Goal: Task Accomplishment & Management: Manage account settings

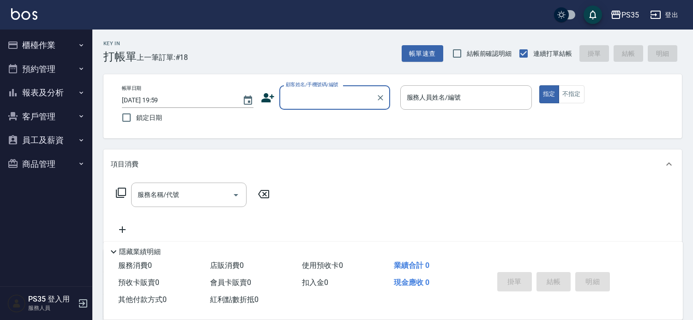
scroll to position [51, 0]
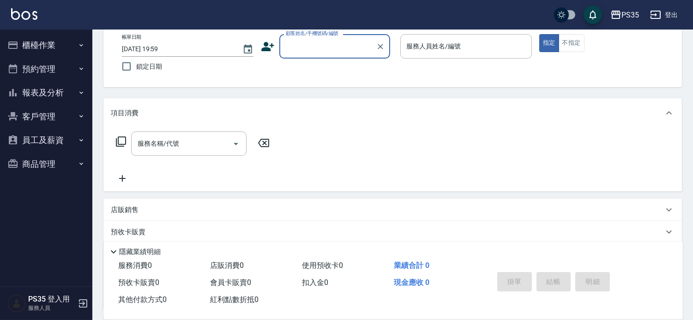
click at [61, 116] on button "客戶管理" at bounding box center [46, 117] width 85 height 24
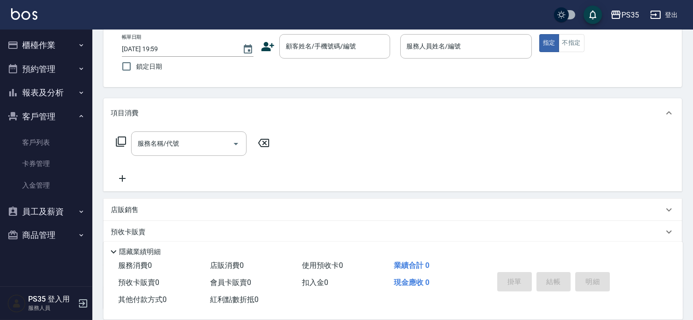
click at [50, 97] on button "報表及分析" at bounding box center [46, 93] width 85 height 24
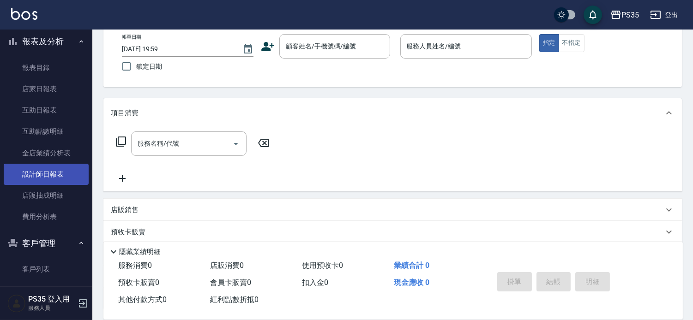
click at [38, 180] on link "設計師日報表" at bounding box center [46, 174] width 85 height 21
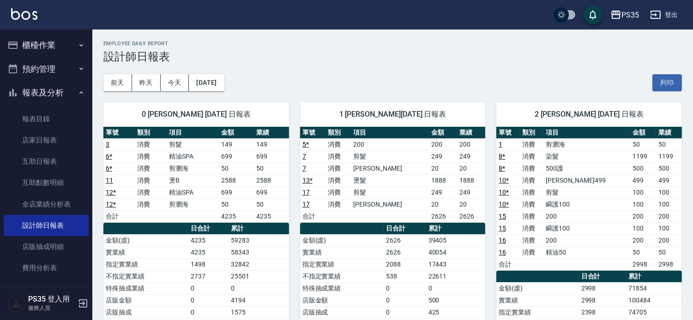
click at [62, 44] on button "櫃檯作業" at bounding box center [46, 45] width 85 height 24
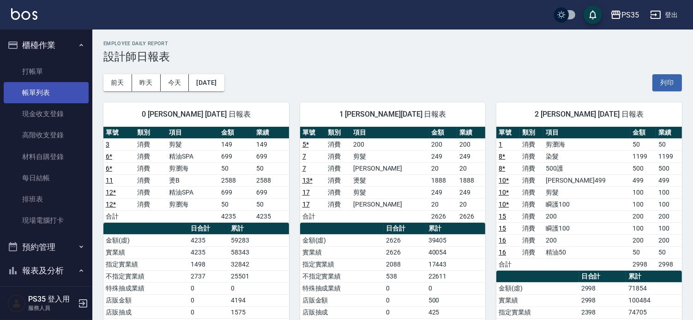
click at [31, 97] on link "帳單列表" at bounding box center [46, 92] width 85 height 21
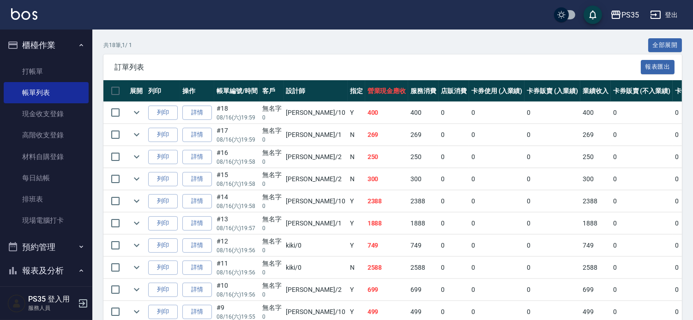
scroll to position [256, 0]
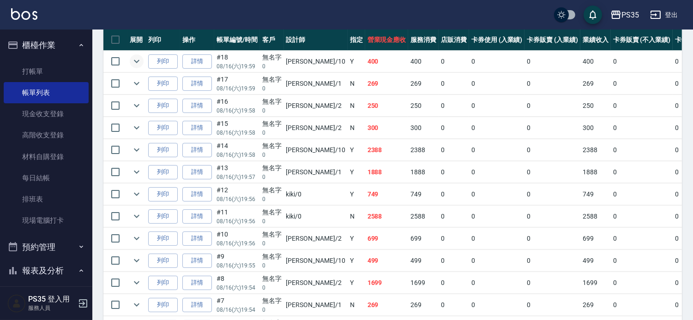
click at [139, 63] on icon "expand row" at bounding box center [137, 61] width 6 height 3
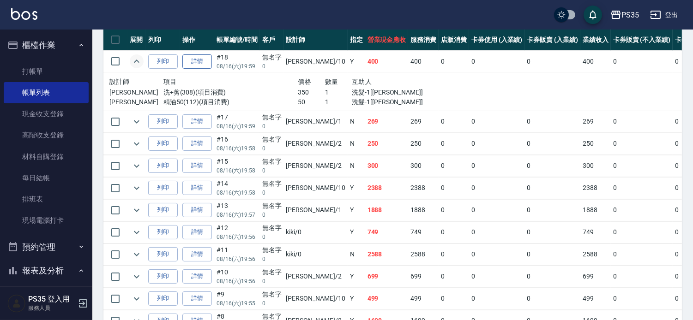
click at [199, 69] on link "詳情" at bounding box center [197, 61] width 30 height 14
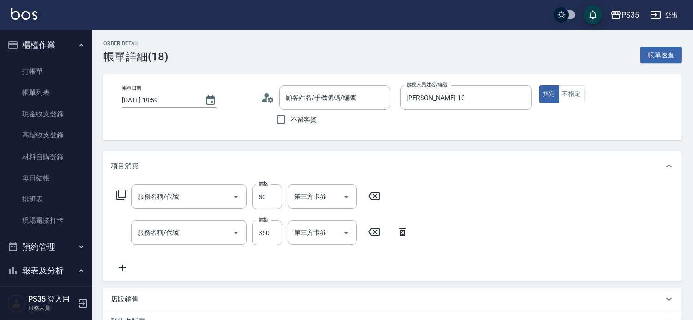
type input "2025/08/16 19:59"
type input "[PERSON_NAME]-10"
type input "精油50(112)"
type input "洗+剪(308)"
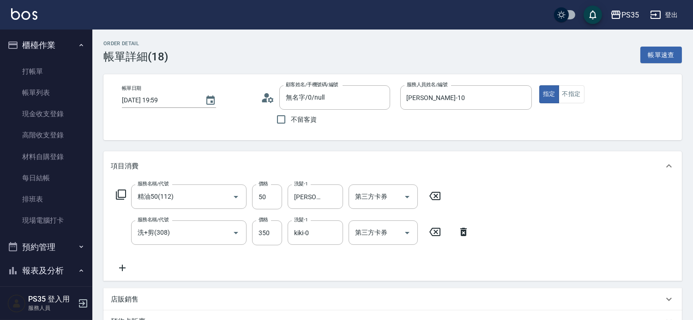
type input "無名字/0/null"
click at [463, 238] on icon at bounding box center [463, 232] width 23 height 11
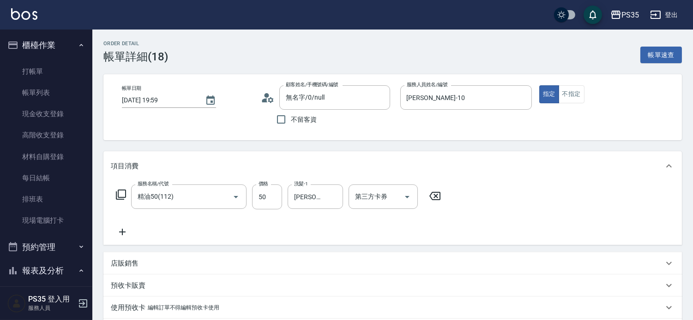
click at [444, 194] on icon at bounding box center [434, 196] width 23 height 11
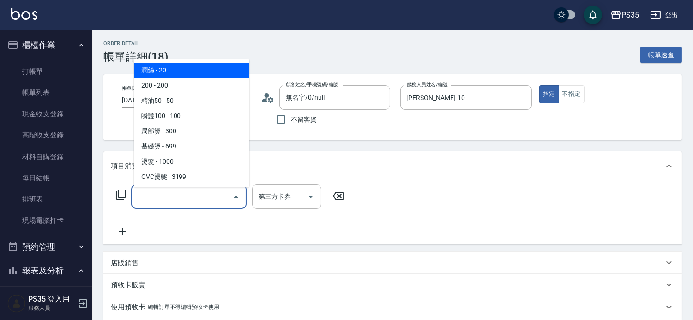
click at [165, 200] on div "服務名稱/代號 服務名稱/代號" at bounding box center [188, 197] width 115 height 24
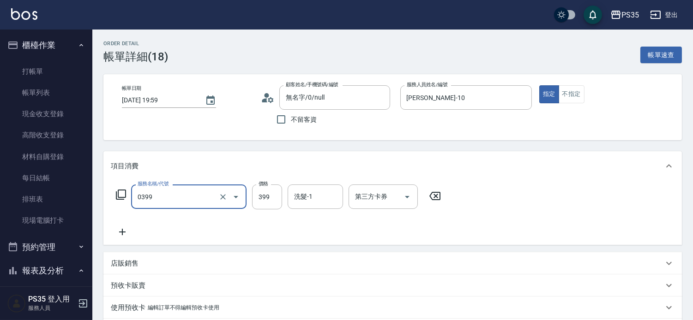
type input "海鹽399(0399)"
type input "400"
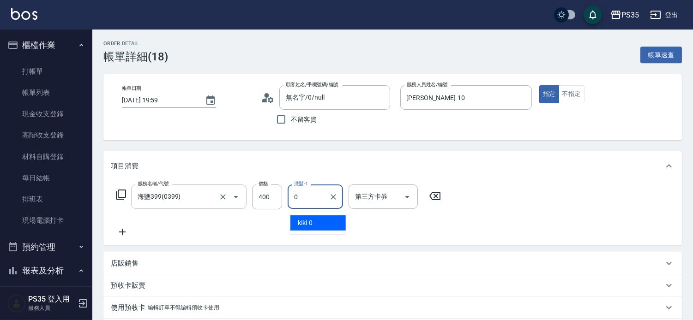
type input "kiki-0"
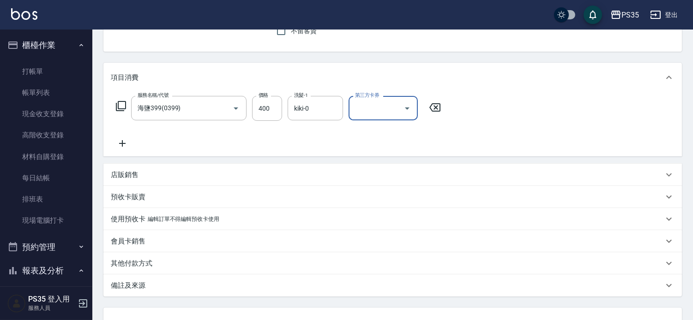
scroll to position [177, 0]
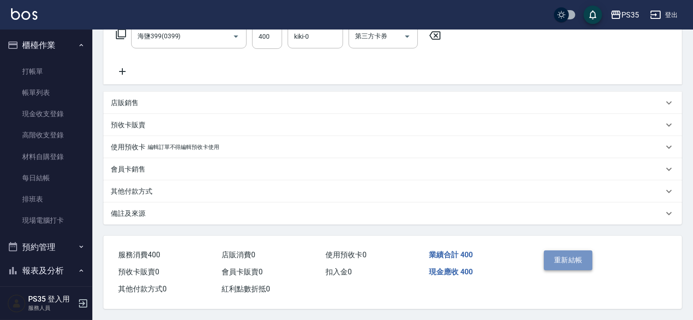
click at [556, 257] on button "重新結帳" at bounding box center [568, 260] width 49 height 19
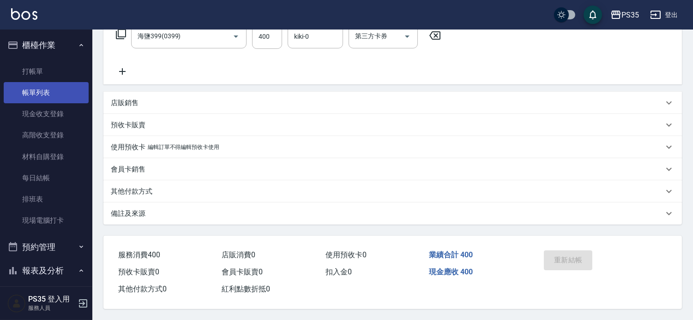
click at [41, 95] on link "帳單列表" at bounding box center [46, 92] width 85 height 21
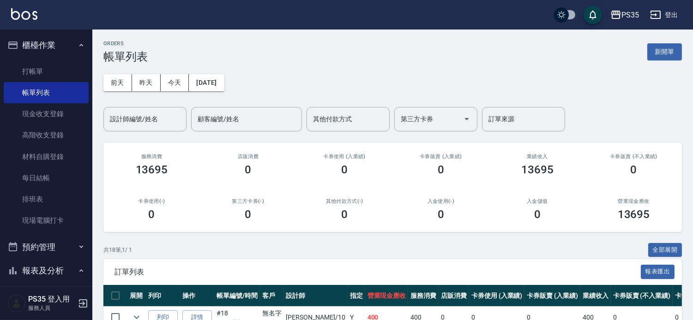
scroll to position [154, 0]
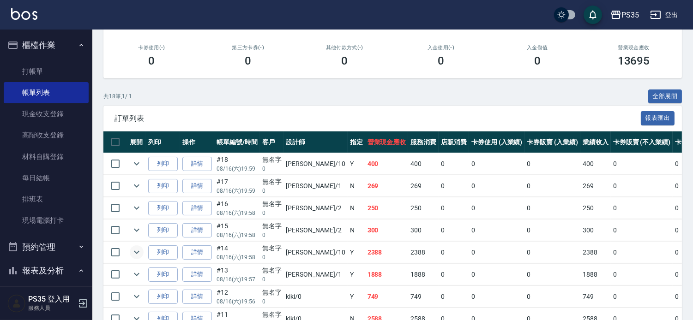
click at [141, 258] on icon "expand row" at bounding box center [136, 252] width 11 height 11
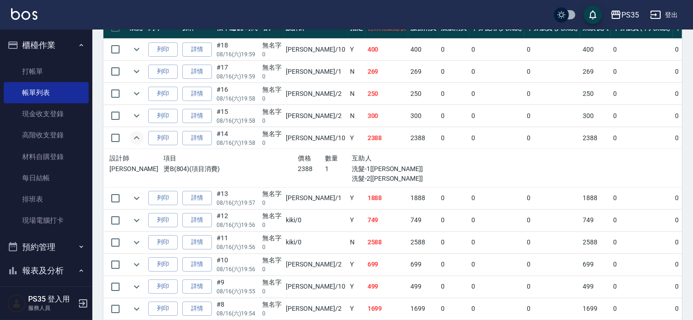
scroll to position [308, 0]
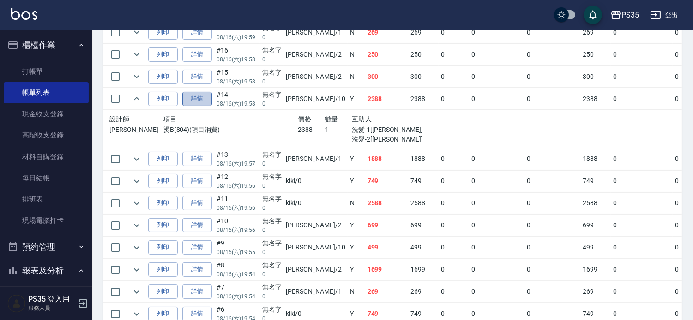
click at [197, 106] on link "詳情" at bounding box center [197, 99] width 30 height 14
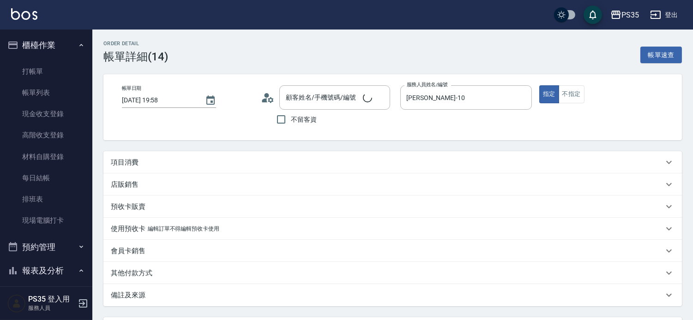
type input "2025/08/16 19:58"
type input "[PERSON_NAME]-10"
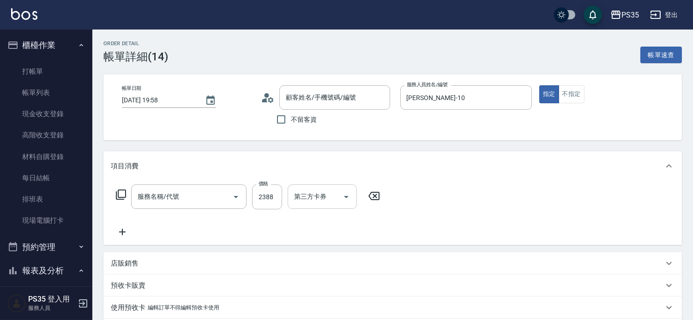
type input "無名字/0/null"
type input "燙B(804)"
click at [493, 200] on icon at bounding box center [495, 196] width 11 height 8
click at [179, 209] on div "服務名稱/代號" at bounding box center [188, 197] width 115 height 24
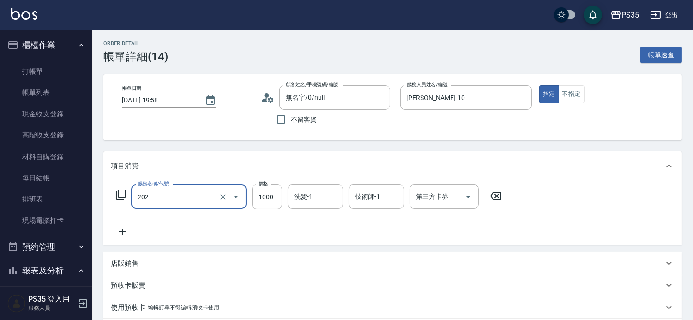
type input "燙髮(202)"
type input "1190"
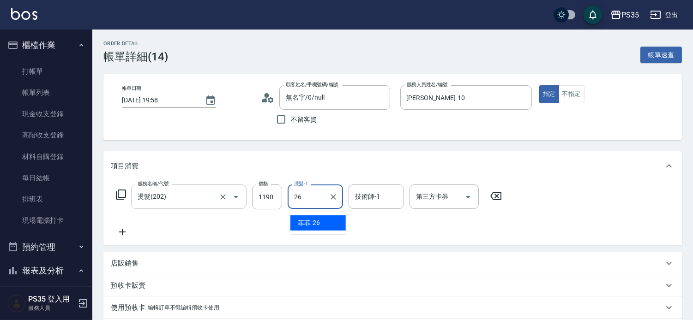
type input "菲菲-26"
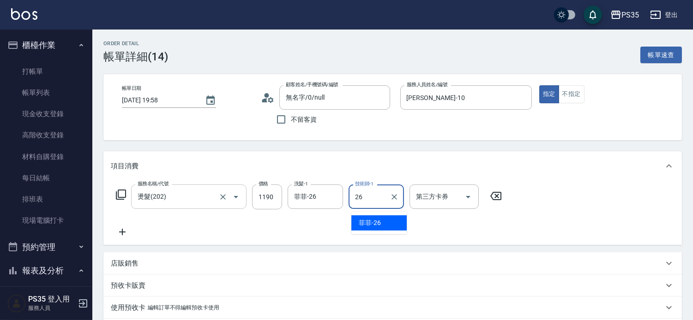
type input "菲菲-26"
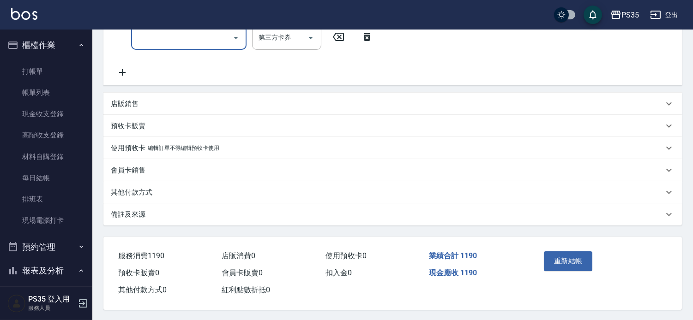
scroll to position [205, 0]
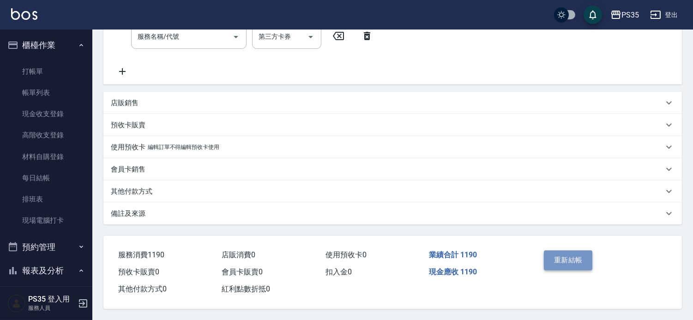
click at [556, 262] on button "重新結帳" at bounding box center [568, 260] width 49 height 19
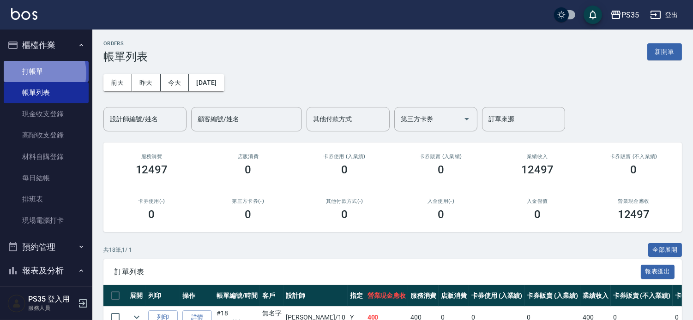
click at [42, 73] on link "打帳單" at bounding box center [46, 71] width 85 height 21
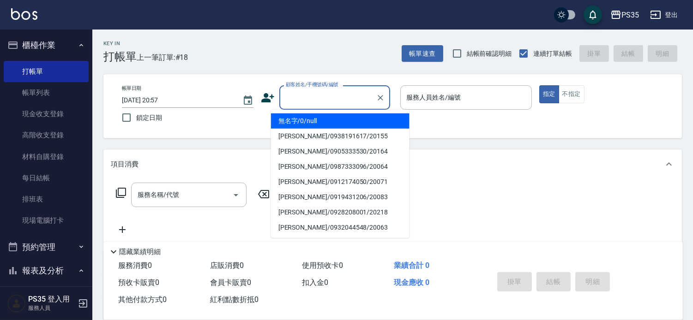
click at [337, 97] on input "顧客姓名/手機號碼/編號" at bounding box center [328, 98] width 89 height 16
type input "無名字/0/null"
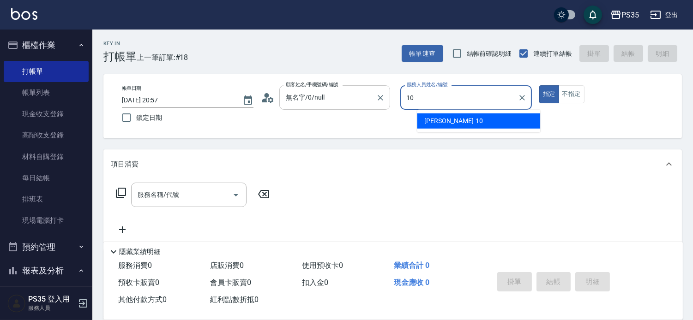
type input "10"
type button "true"
type input "[PERSON_NAME]-10"
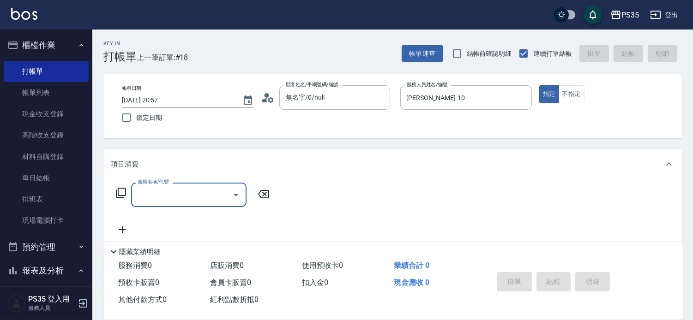
click at [162, 195] on input "服務名稱/代號" at bounding box center [181, 195] width 93 height 16
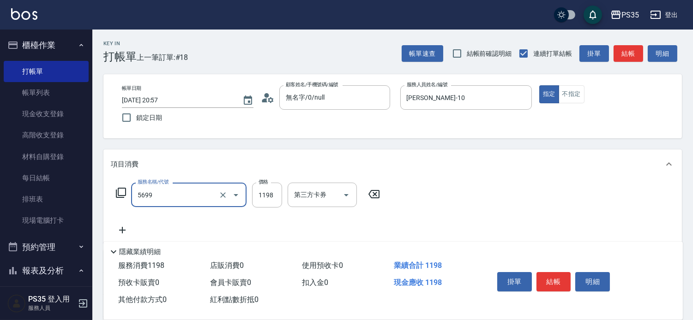
type input "水沁涼套餐(5699)"
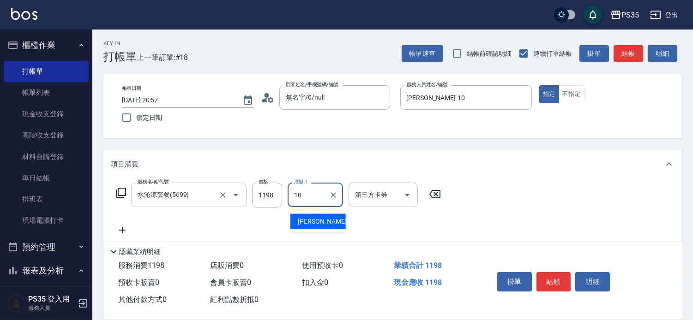
type input "[PERSON_NAME]-10"
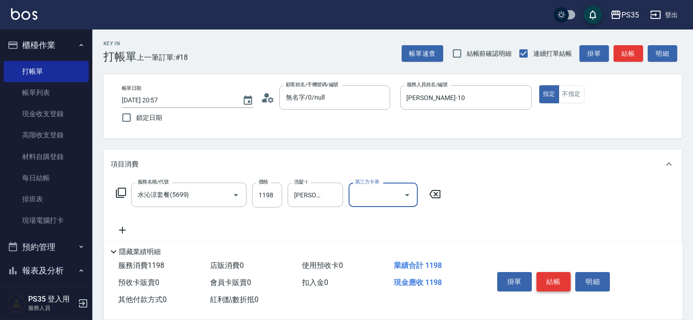
click at [561, 272] on button "結帳" at bounding box center [554, 281] width 35 height 19
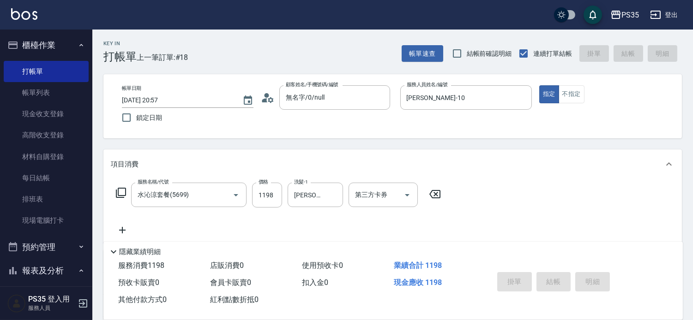
type input "2025/08/16 20:58"
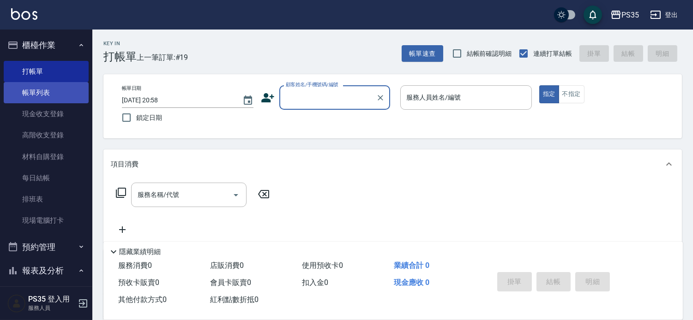
click at [34, 95] on link "帳單列表" at bounding box center [46, 92] width 85 height 21
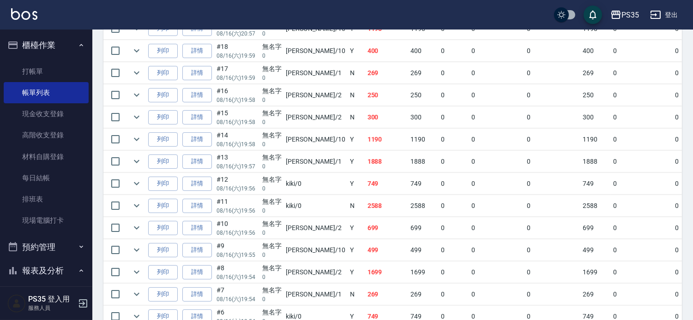
scroll to position [308, 0]
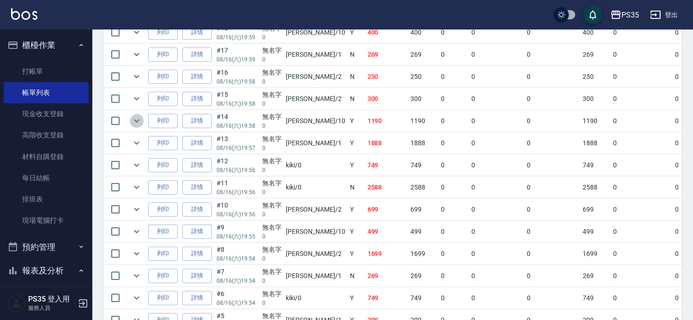
click at [142, 127] on icon "expand row" at bounding box center [136, 120] width 11 height 11
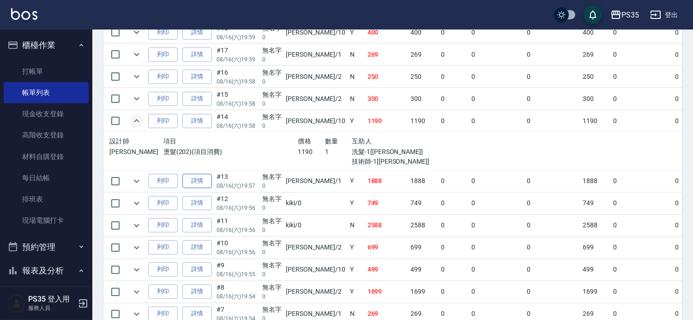
click at [200, 188] on link "詳情" at bounding box center [197, 181] width 30 height 14
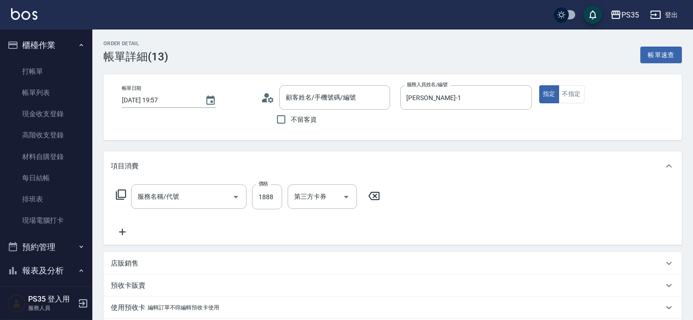
type input "2025/08/16 19:57"
type input "林玟伶-1"
type input "燙髮(202)"
type input "無名字/0/null"
click at [499, 200] on icon at bounding box center [495, 196] width 11 height 8
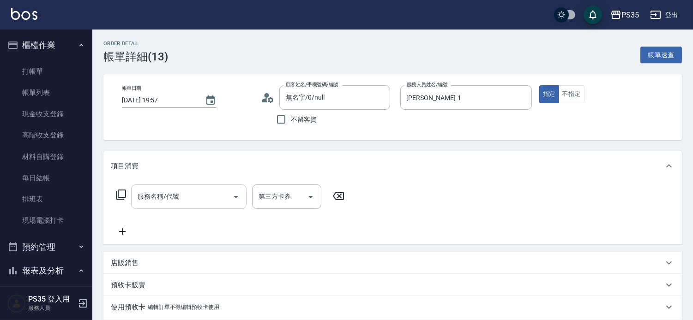
click at [191, 201] on input "服務名稱/代號" at bounding box center [181, 197] width 93 height 16
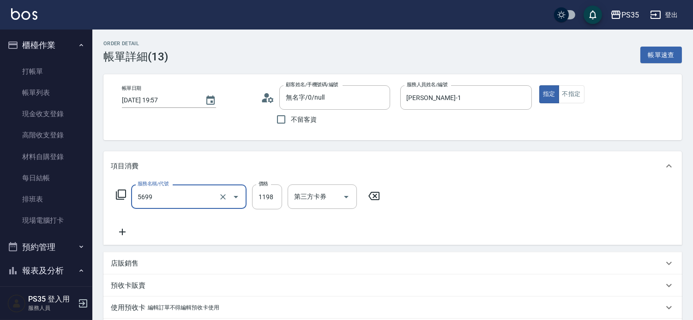
type input "水沁涼套餐(5699)"
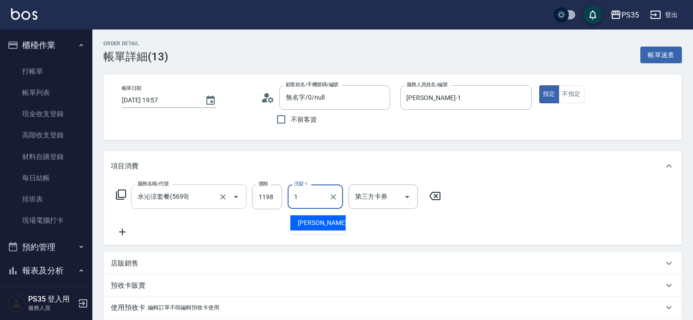
type input "林玟伶-1"
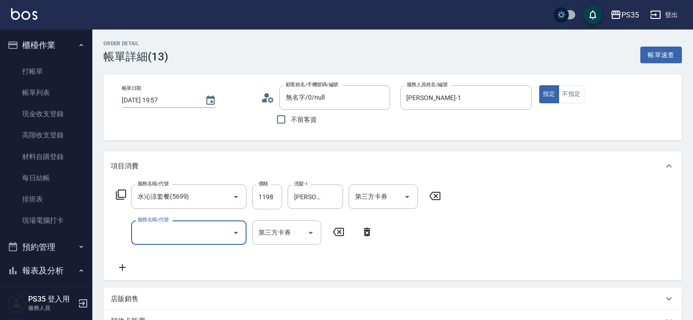
scroll to position [205, 0]
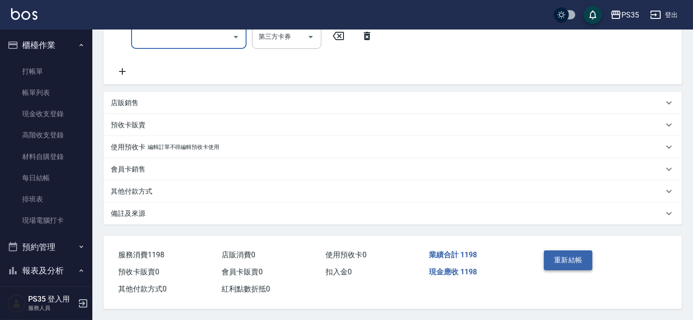
click at [562, 262] on button "重新結帳" at bounding box center [568, 260] width 49 height 19
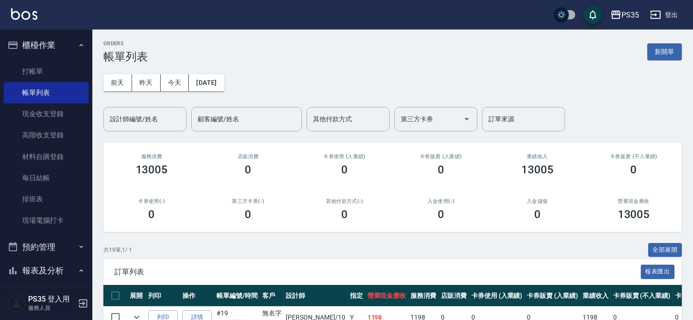
scroll to position [103, 0]
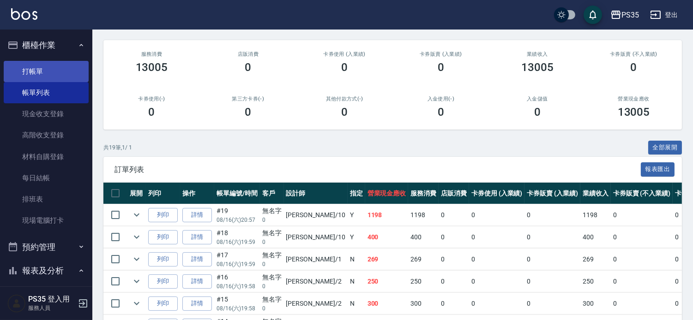
click at [43, 73] on link "打帳單" at bounding box center [46, 71] width 85 height 21
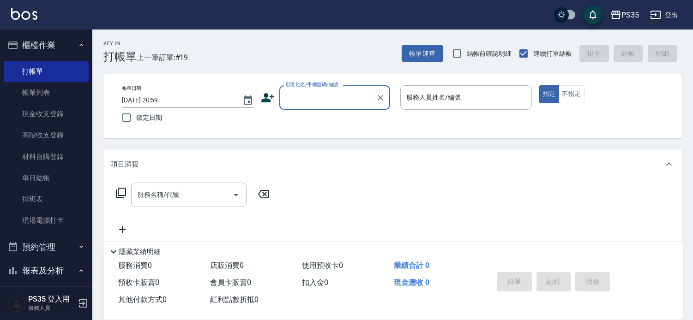
click at [307, 100] on input "顧客姓名/手機號碼/編號" at bounding box center [328, 98] width 89 height 16
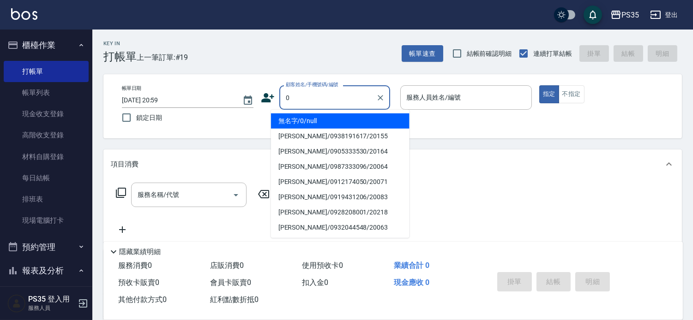
type input "無名字/0/null"
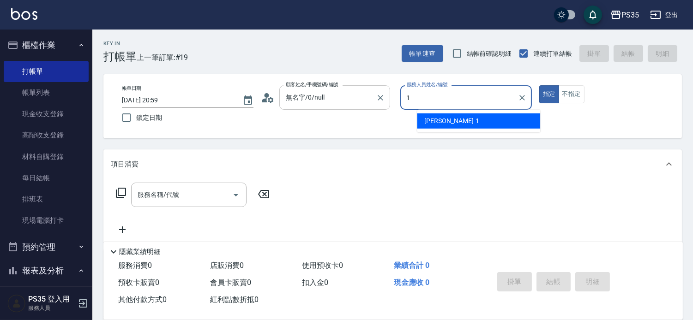
type input "1"
type button "true"
type input "林玟伶-1"
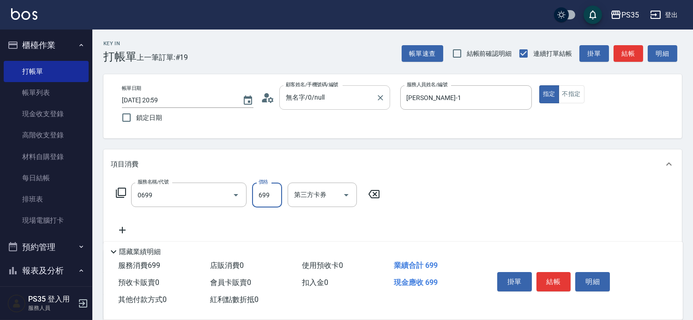
type input "精油SPA(0699)"
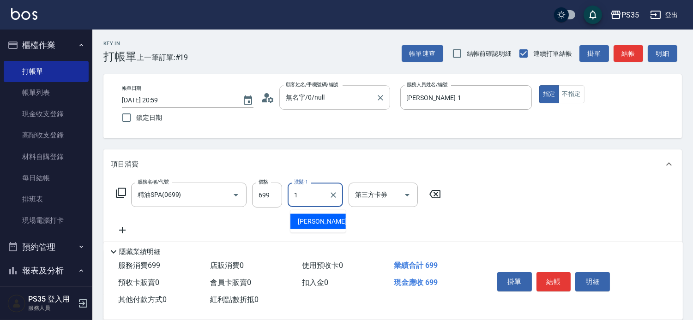
type input "林玟伶-1"
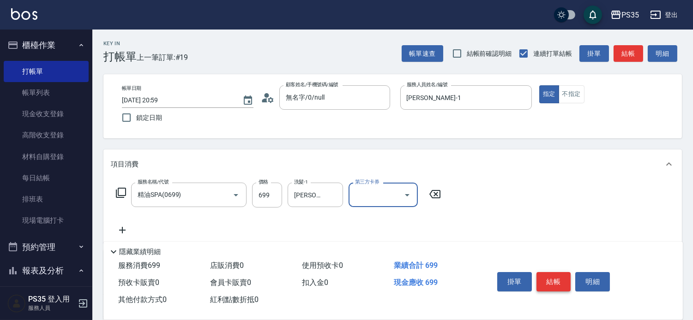
click at [552, 272] on button "結帳" at bounding box center [554, 281] width 35 height 19
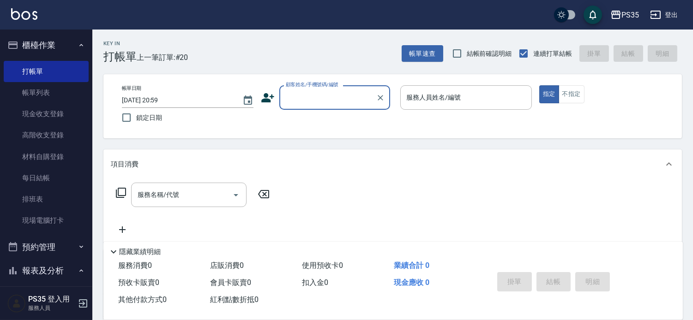
click at [33, 93] on link "帳單列表" at bounding box center [46, 92] width 85 height 21
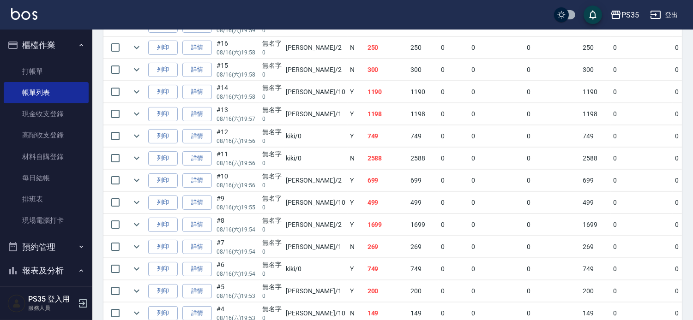
scroll to position [410, 0]
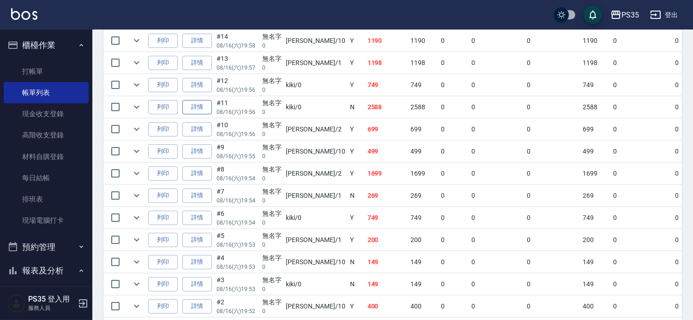
click at [209, 115] on link "詳情" at bounding box center [197, 107] width 30 height 14
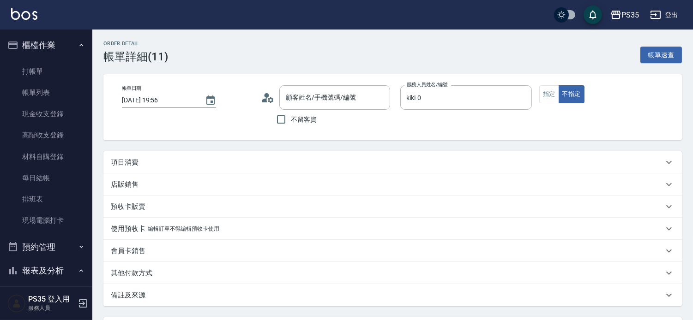
type input "2025/08/16 19:56"
type input "kiki-0"
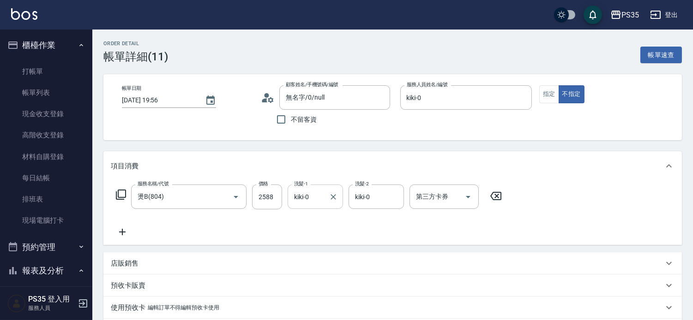
type input "無名字/0/null"
type input "燙B(804)"
click at [502, 200] on icon at bounding box center [495, 196] width 23 height 11
click at [204, 201] on input "服務名稱/代號" at bounding box center [181, 197] width 93 height 16
type input "燙髮(202)"
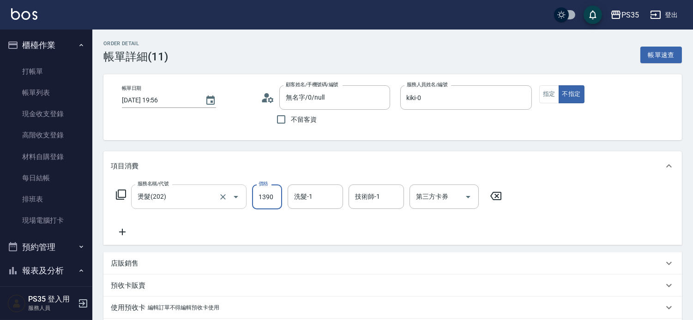
type input "1390"
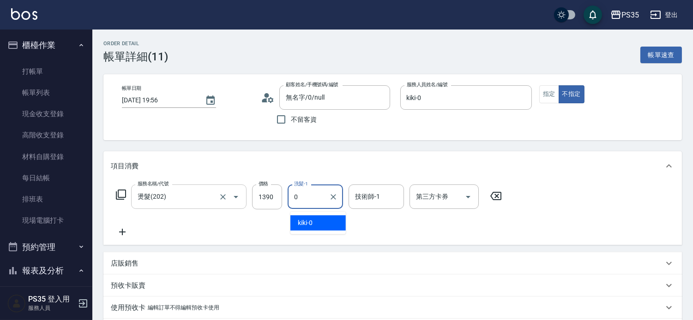
type input "kiki-0"
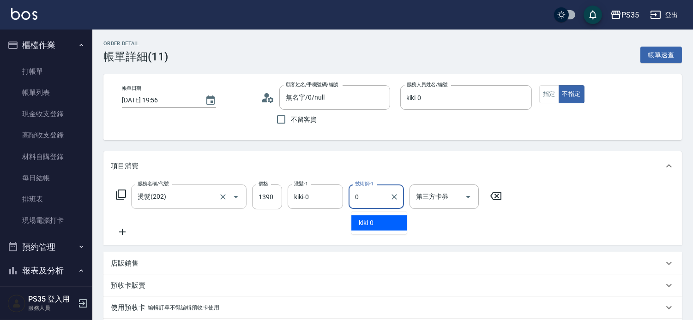
type input "kiki-0"
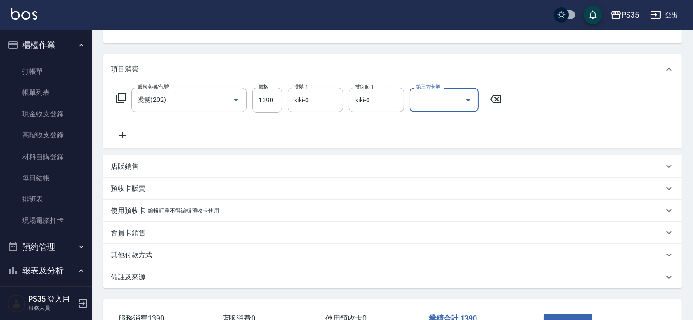
scroll to position [177, 0]
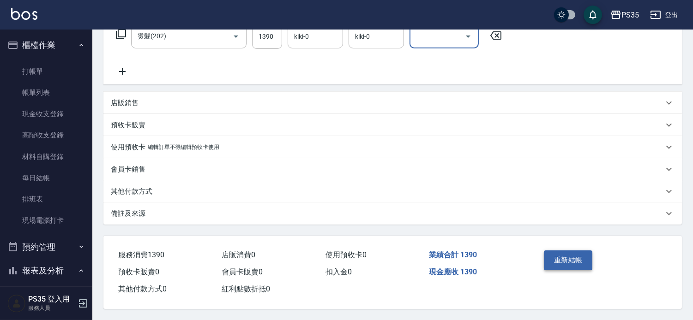
click at [580, 251] on button "重新結帳" at bounding box center [568, 260] width 49 height 19
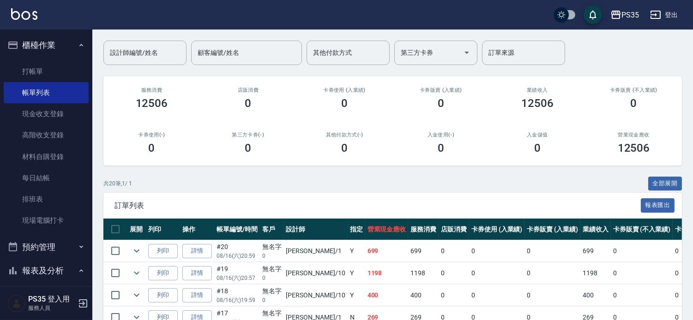
scroll to position [205, 0]
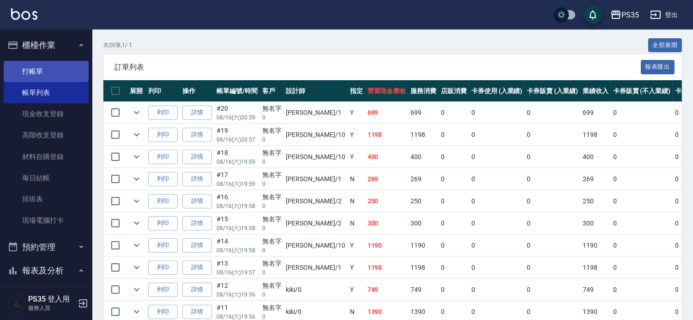
click at [39, 71] on link "打帳單" at bounding box center [46, 71] width 85 height 21
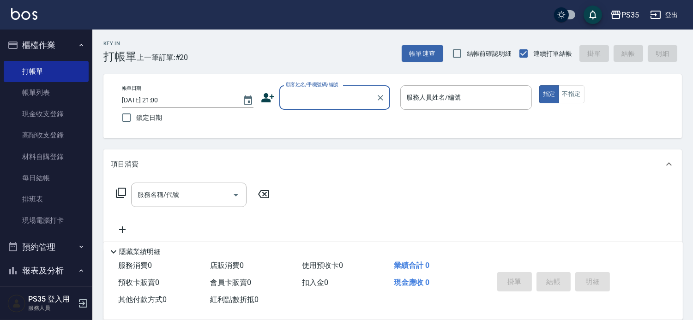
click at [321, 95] on input "顧客姓名/手機號碼/編號" at bounding box center [328, 98] width 89 height 16
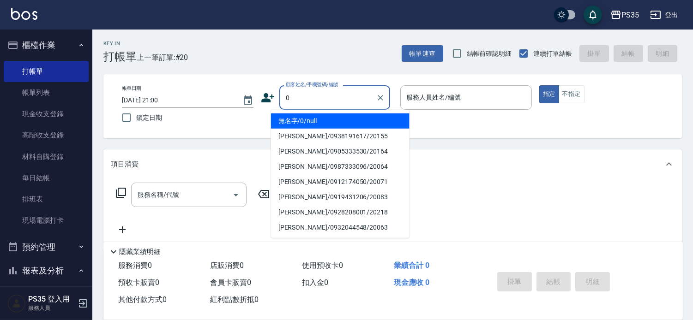
type input "0"
type input "無名字/0/null"
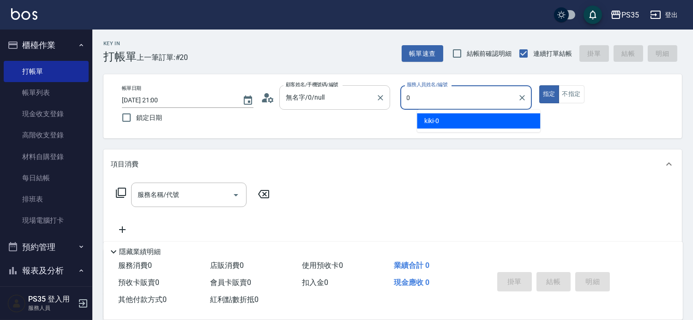
type input "0"
type button "true"
type input "kiki-0"
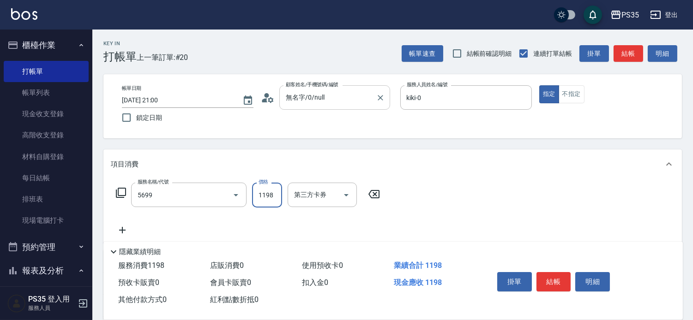
type input "水沁涼套餐(5699)"
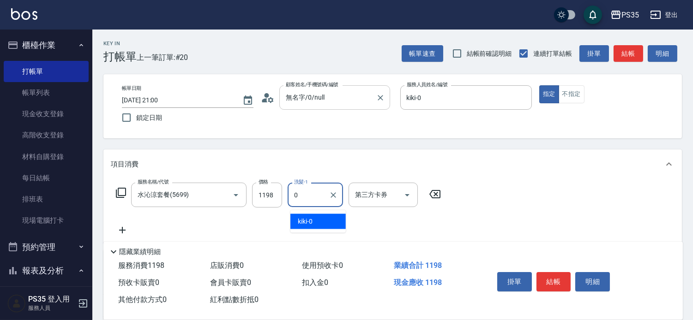
type input "kiki-0"
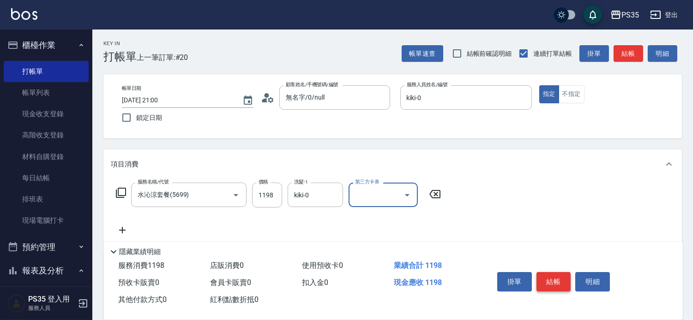
click at [560, 272] on button "結帳" at bounding box center [554, 281] width 35 height 19
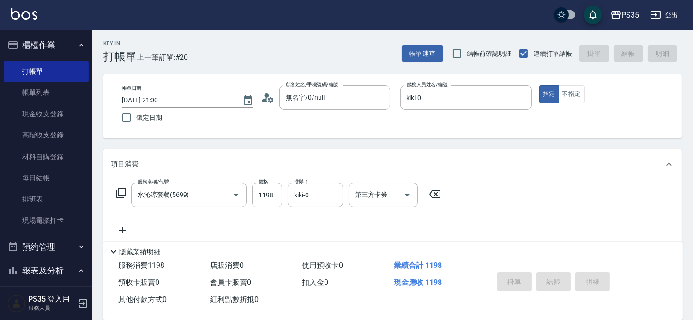
type input "2025/08/16 21:01"
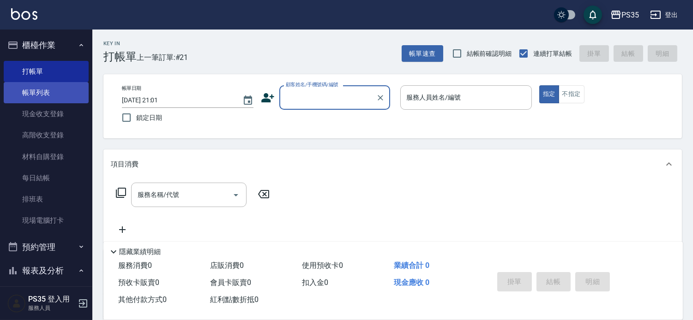
click at [48, 88] on link "帳單列表" at bounding box center [46, 92] width 85 height 21
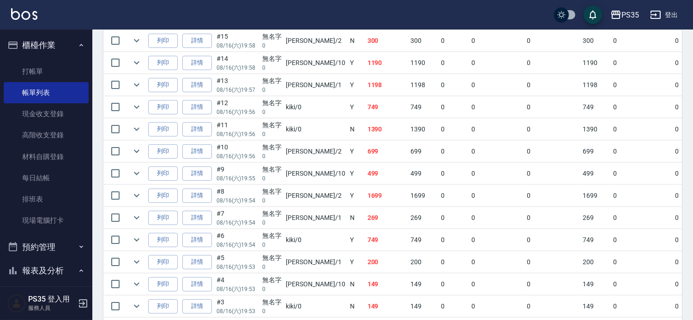
scroll to position [462, 0]
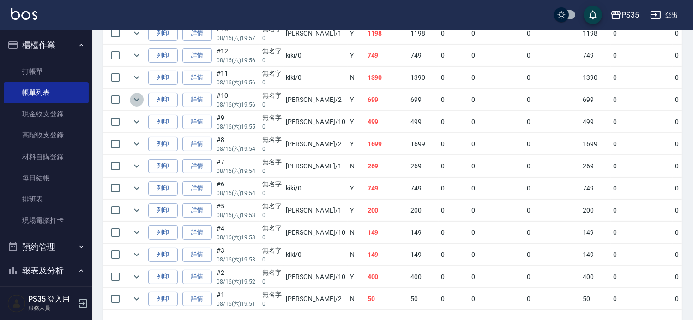
click at [142, 105] on icon "expand row" at bounding box center [136, 99] width 11 height 11
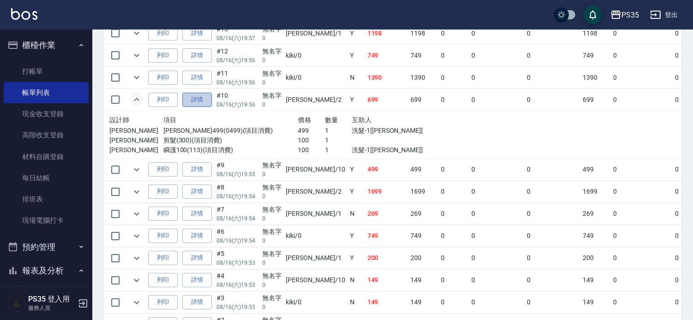
click at [208, 107] on link "詳情" at bounding box center [197, 100] width 30 height 14
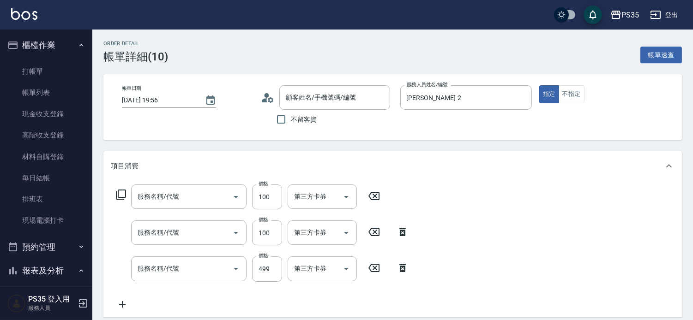
type input "2025/08/16 19:56"
type input "栢沛怡-2"
type input "瞬護100(113)"
type input "剪髮(300)"
type input "伊黛莉499(0499)"
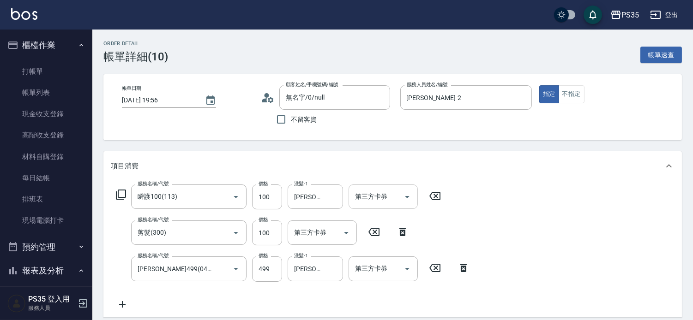
type input "無名字/0/null"
click at [437, 196] on icon at bounding box center [434, 196] width 11 height 8
click at [377, 236] on icon at bounding box center [374, 231] width 23 height 11
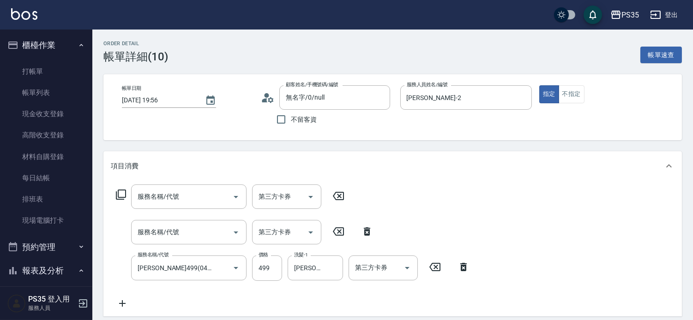
click at [462, 271] on icon at bounding box center [463, 267] width 23 height 11
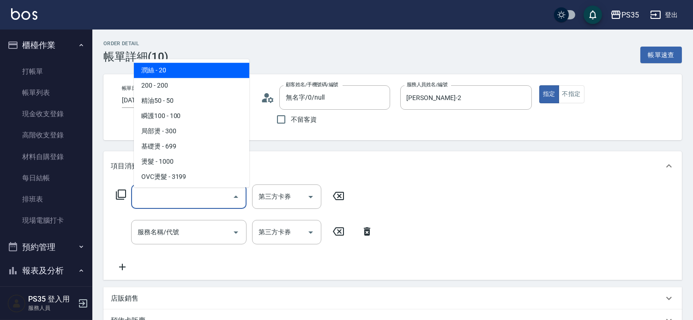
click at [204, 200] on input "服務名稱/代號" at bounding box center [181, 197] width 93 height 16
click at [363, 235] on icon at bounding box center [367, 231] width 23 height 11
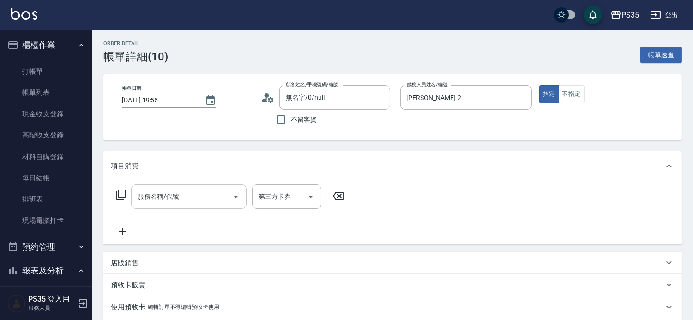
click at [200, 195] on input "服務名稱/代號" at bounding box center [181, 197] width 93 height 16
type input "精油SPA(0699)"
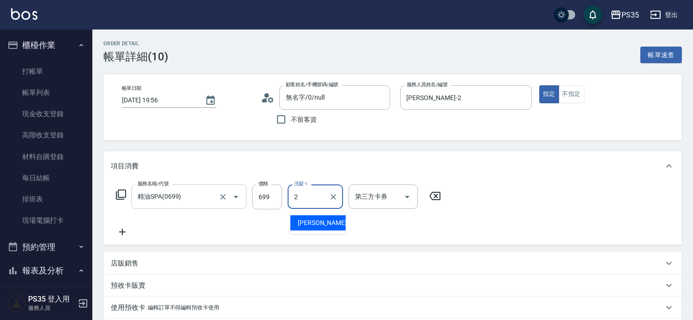
type input "栢沛怡-2"
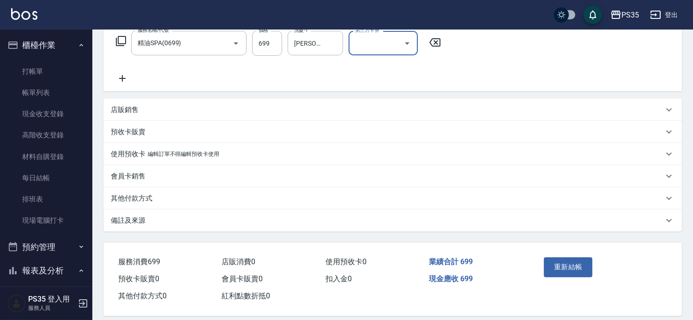
scroll to position [177, 0]
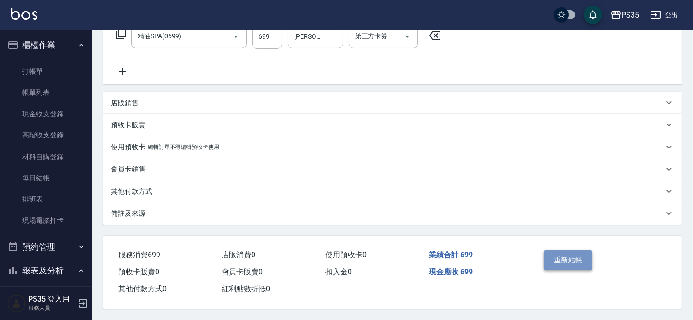
click at [550, 252] on button "重新結帳" at bounding box center [568, 260] width 49 height 19
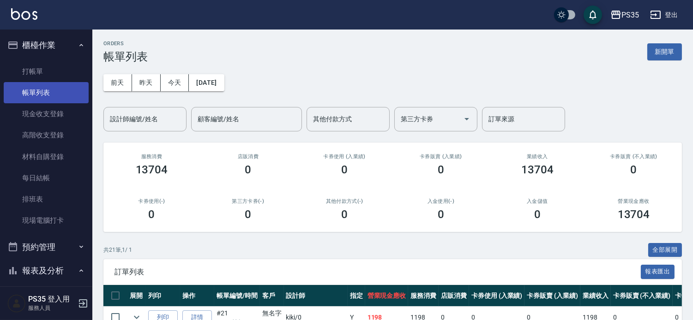
drag, startPoint x: 35, startPoint y: 93, endPoint x: 46, endPoint y: 98, distance: 12.6
click at [35, 92] on link "帳單列表" at bounding box center [46, 92] width 85 height 21
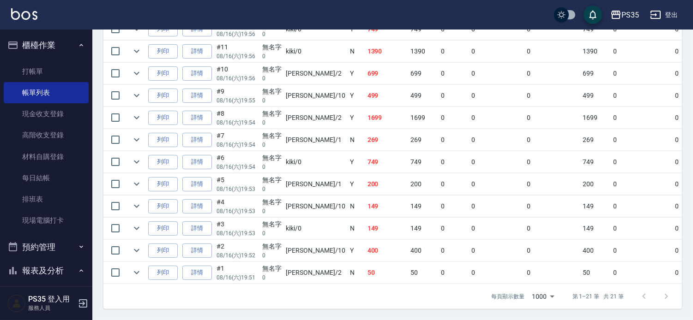
scroll to position [564, 0]
click at [210, 244] on link "詳情" at bounding box center [197, 251] width 30 height 14
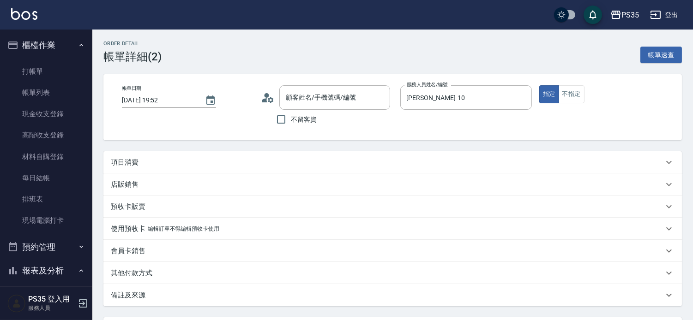
type input "2025/08/16 19:52"
type input "[PERSON_NAME]-10"
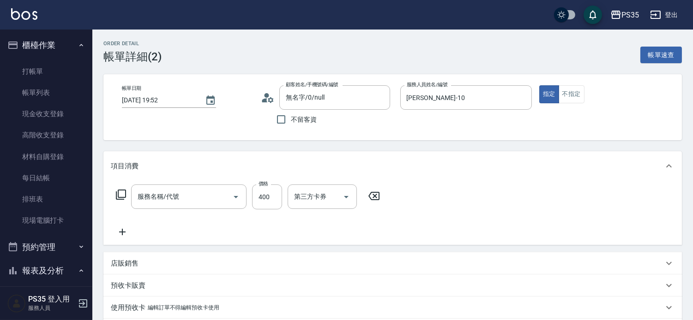
type input "無名字/0/null"
type input "海鹽399(0399)"
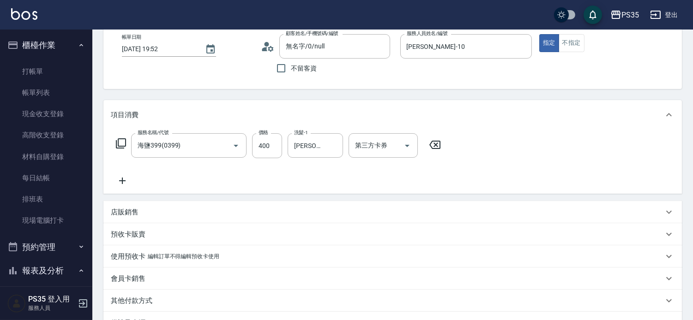
click at [436, 146] on icon at bounding box center [434, 144] width 23 height 11
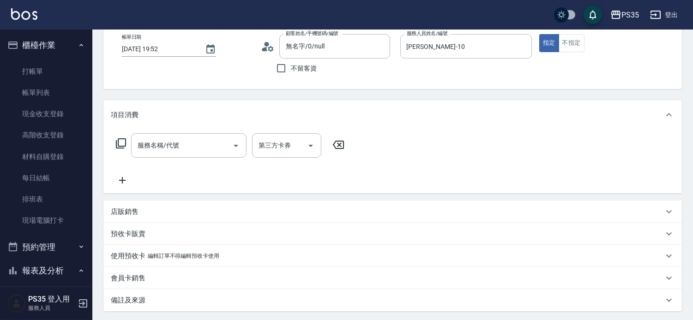
click at [165, 147] on div "服務名稱/代號 服務名稱/代號" at bounding box center [188, 145] width 115 height 24
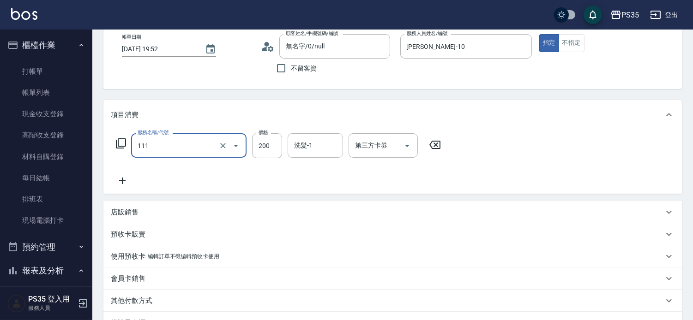
type input "200(111)"
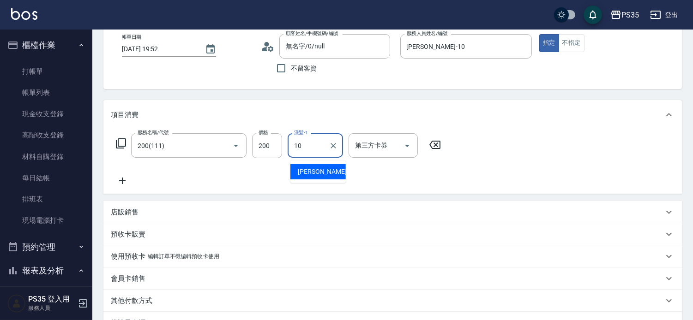
type input "[PERSON_NAME]-10"
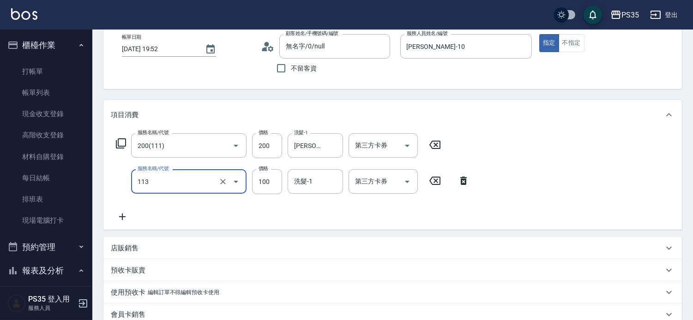
type input "瞬護100(113)"
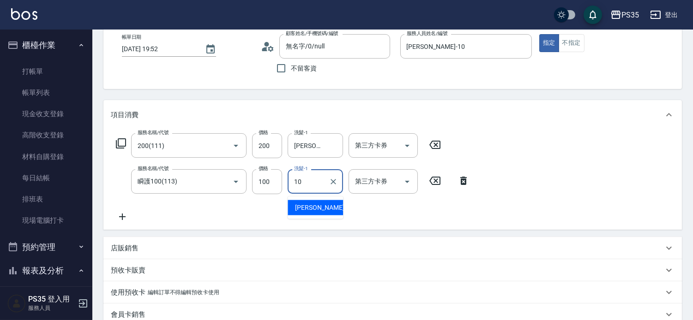
type input "[PERSON_NAME]-10"
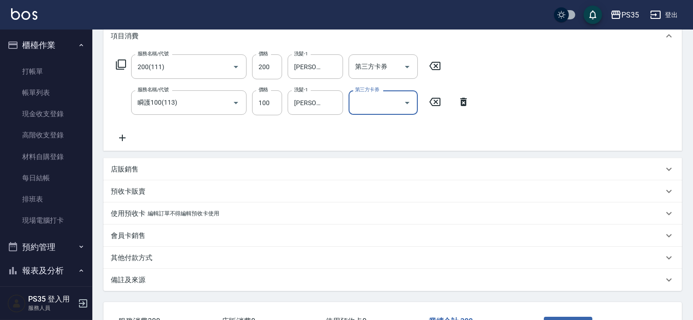
scroll to position [205, 0]
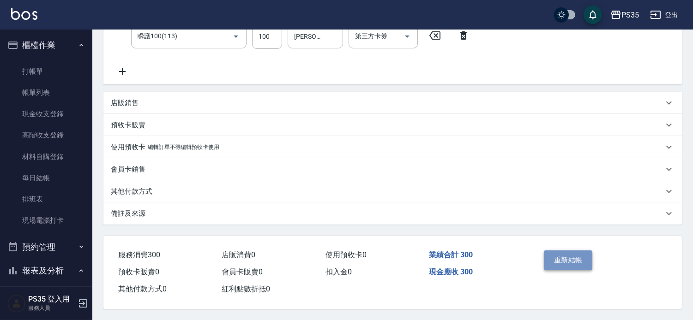
click at [557, 260] on button "重新結帳" at bounding box center [568, 260] width 49 height 19
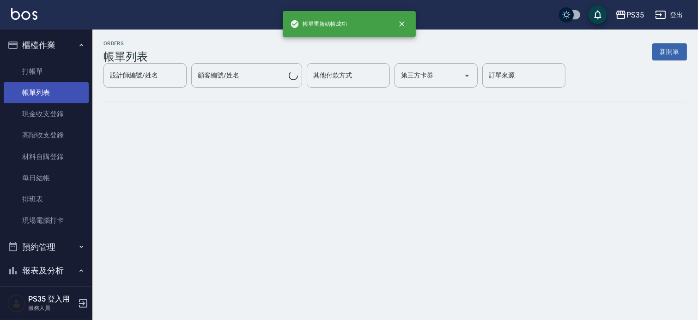
click at [46, 98] on link "帳單列表" at bounding box center [46, 92] width 85 height 21
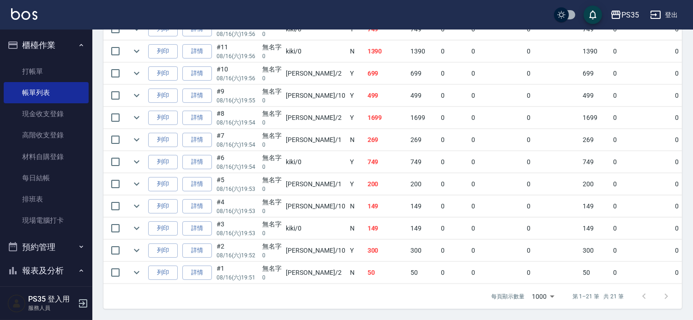
scroll to position [567, 0]
click at [205, 200] on link "詳情" at bounding box center [197, 207] width 30 height 14
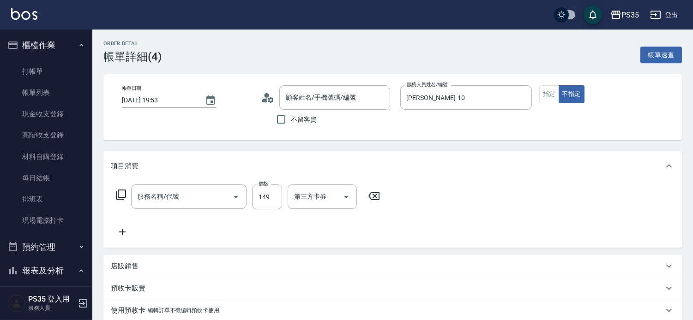
type input "2025/08/16 19:53"
type input "[PERSON_NAME]-10"
type input "剪髮(304)"
type input "無名字/0/null"
click at [377, 200] on icon at bounding box center [374, 196] width 11 height 8
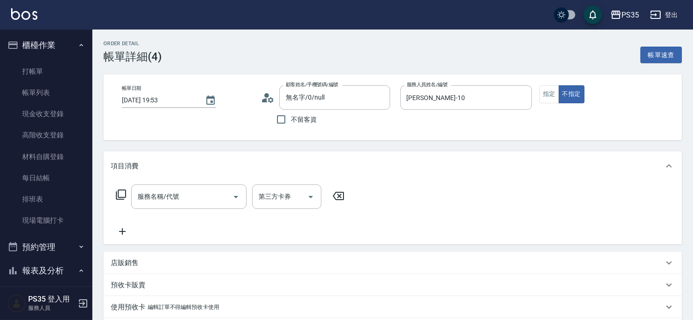
click at [156, 199] on div "服務名稱/代號 服務名稱/代號" at bounding box center [188, 197] width 115 height 24
type input "200(111)"
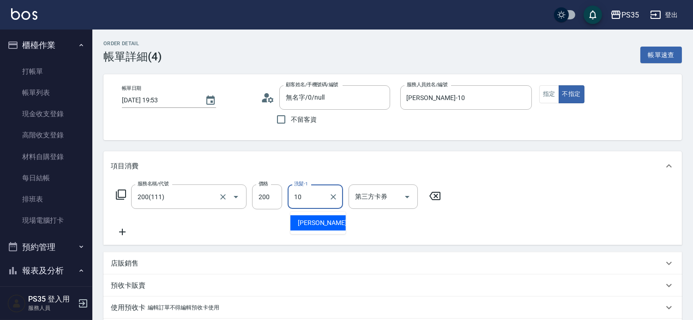
type input "[PERSON_NAME]-10"
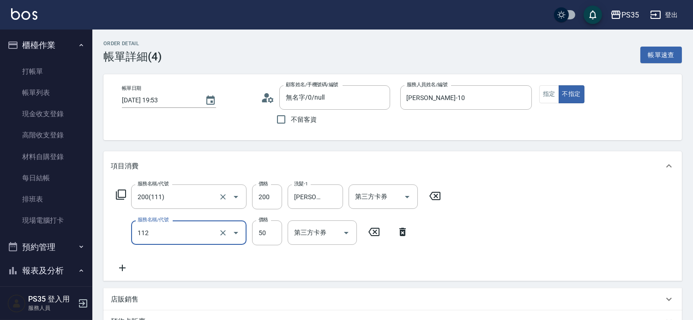
type input "精油50(112)"
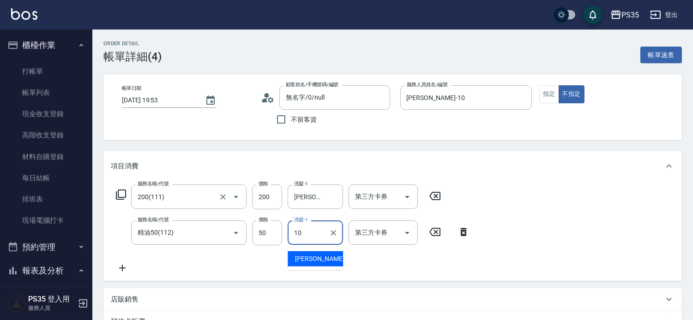
type input "[PERSON_NAME]-10"
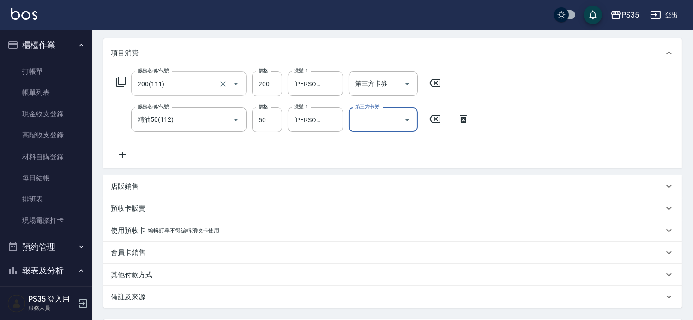
scroll to position [205, 0]
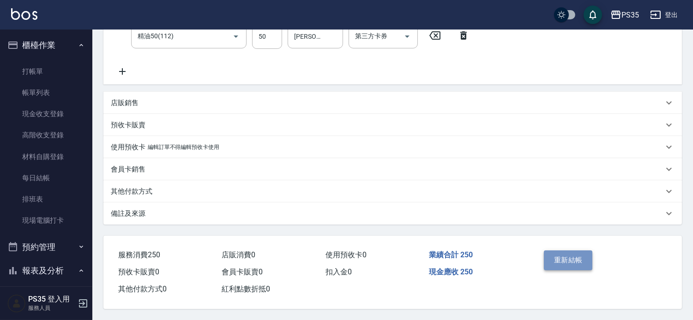
click at [574, 254] on button "重新結帳" at bounding box center [568, 260] width 49 height 19
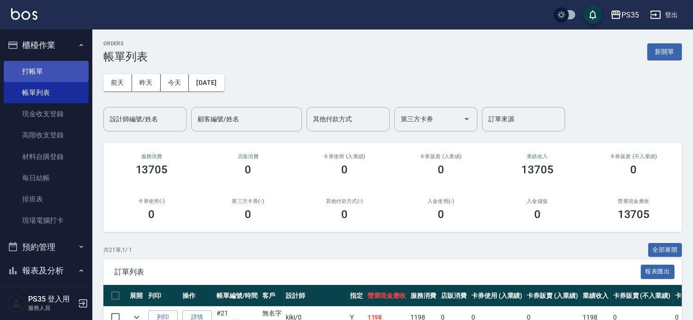
click at [27, 74] on link "打帳單" at bounding box center [46, 71] width 85 height 21
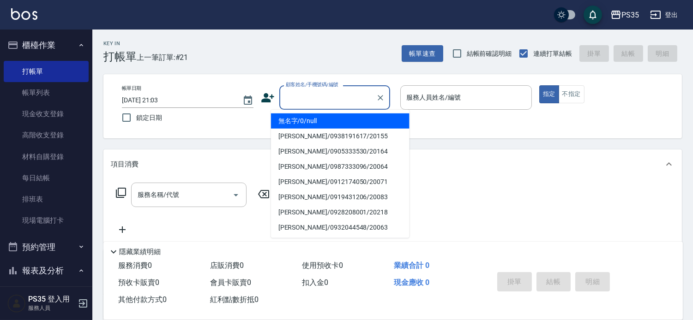
click at [291, 97] on input "顧客姓名/手機號碼/編號" at bounding box center [328, 98] width 89 height 16
type input "0"
type input "1"
type button "true"
type input "無名字/0/null"
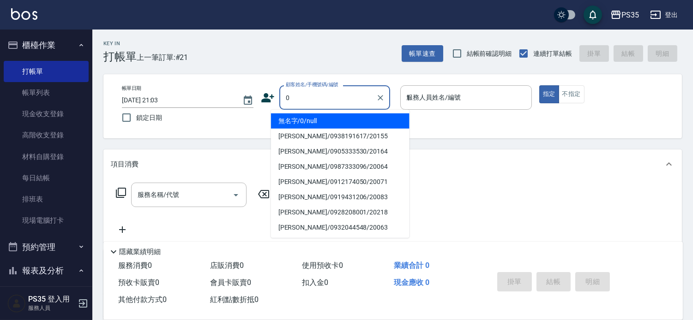
type input "林玟伶-1"
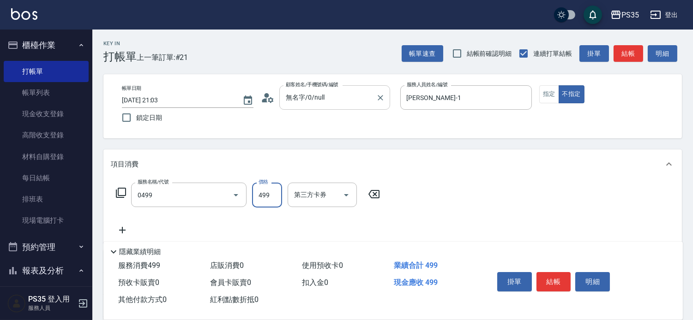
type input "伊黛莉499(0499)"
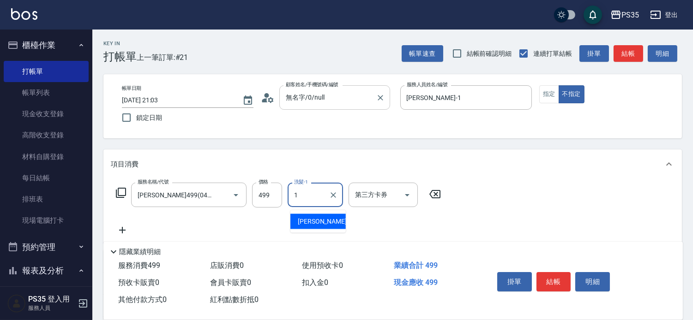
type input "林玟伶-1"
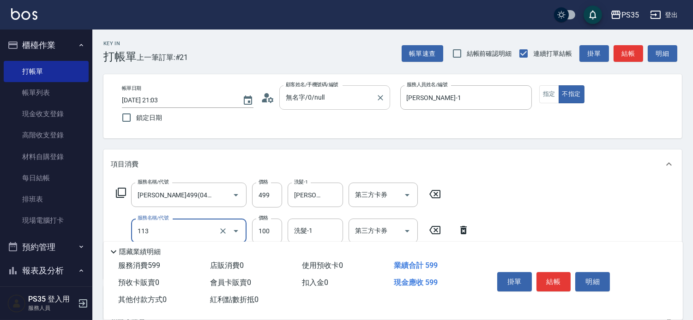
scroll to position [51, 0]
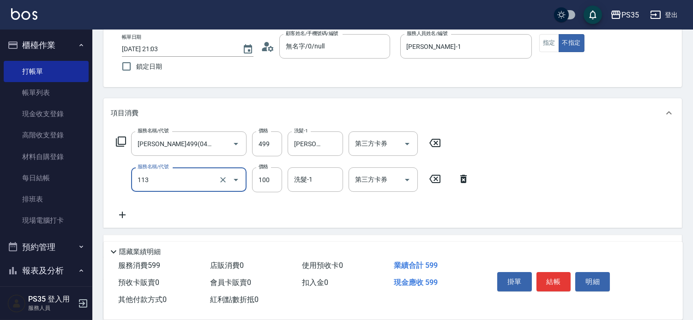
type input "瞬護100(113)"
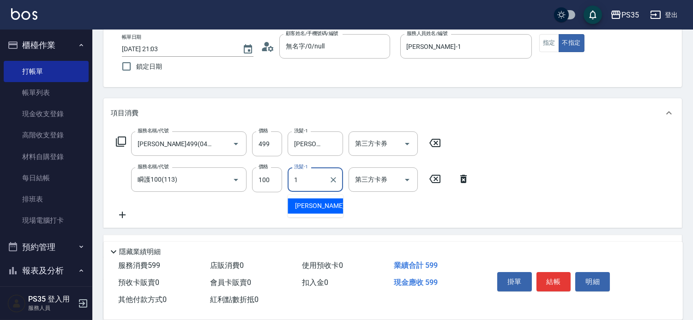
type input "林玟伶-1"
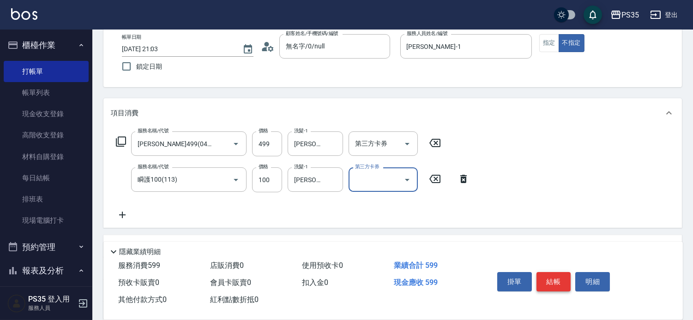
click at [565, 274] on button "結帳" at bounding box center [554, 281] width 35 height 19
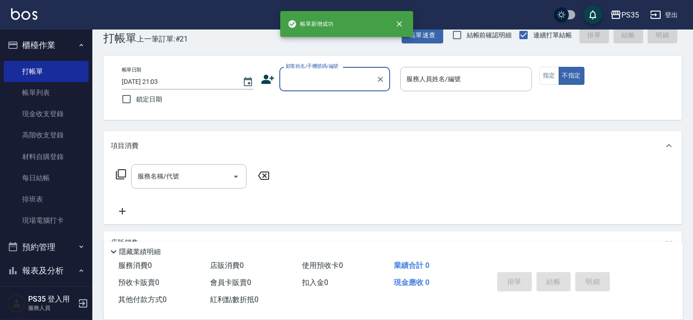
scroll to position [0, 0]
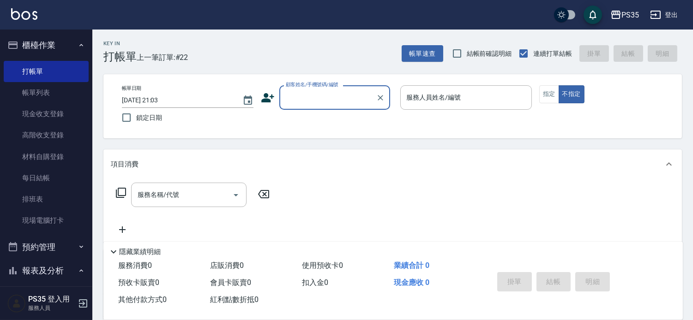
click at [284, 99] on input "顧客姓名/手機號碼/編號" at bounding box center [328, 98] width 89 height 16
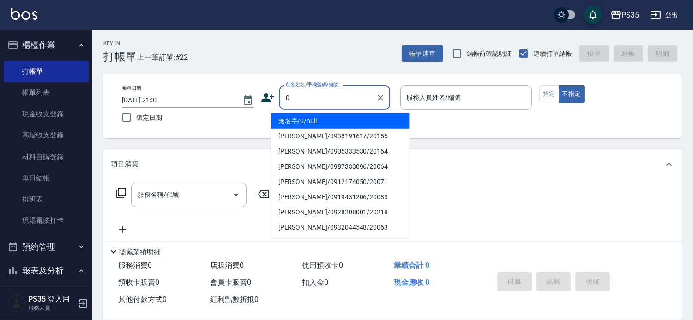
type input "0"
type input "1"
type input "無名字/0/null"
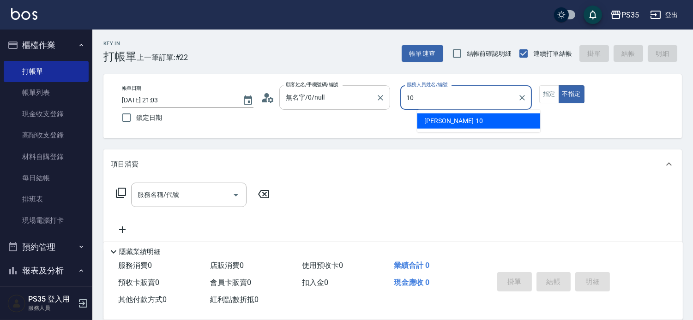
type input "10"
type button "false"
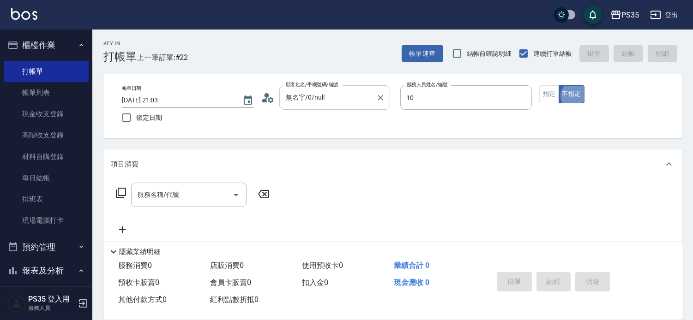
type input "[PERSON_NAME]-10"
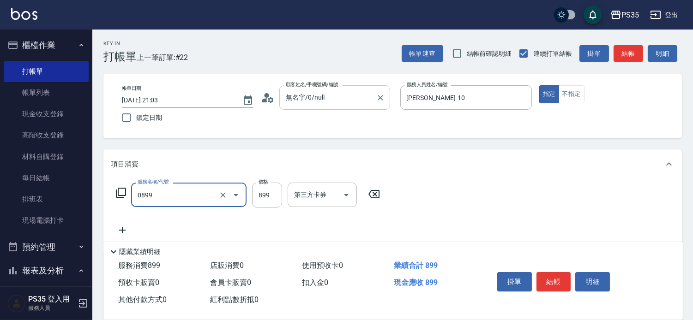
type input "排毒SPA(0899)"
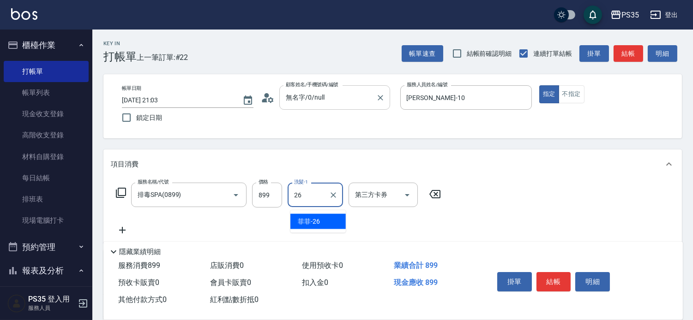
type input "菲菲-26"
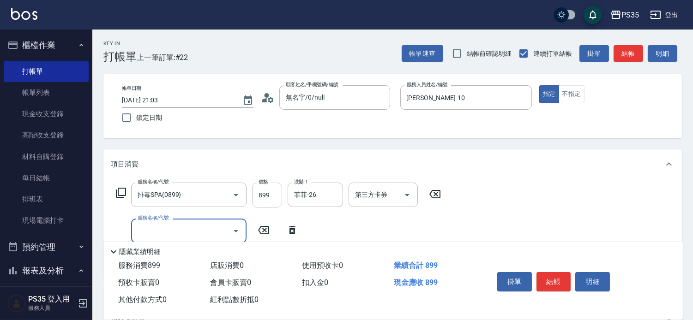
click at [265, 200] on input "899" at bounding box center [267, 195] width 30 height 25
type input "900"
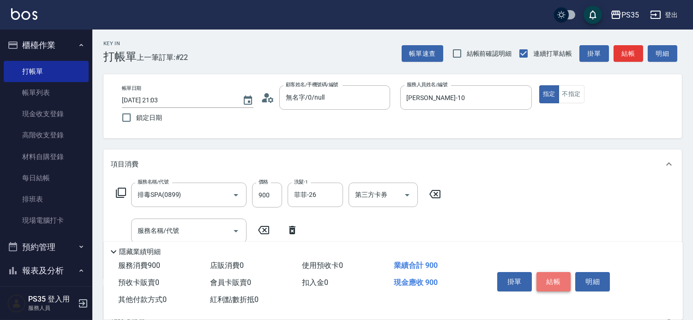
click at [555, 278] on button "結帳" at bounding box center [554, 281] width 35 height 19
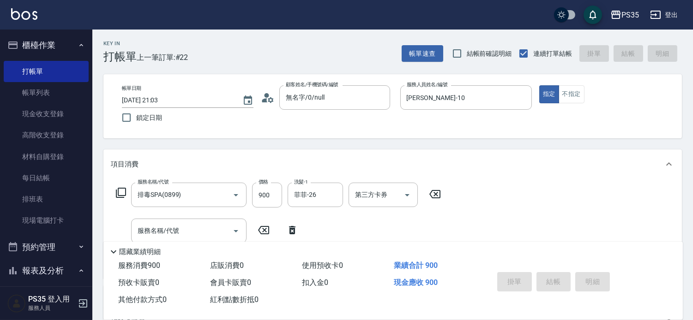
type input "2025/08/16 21:25"
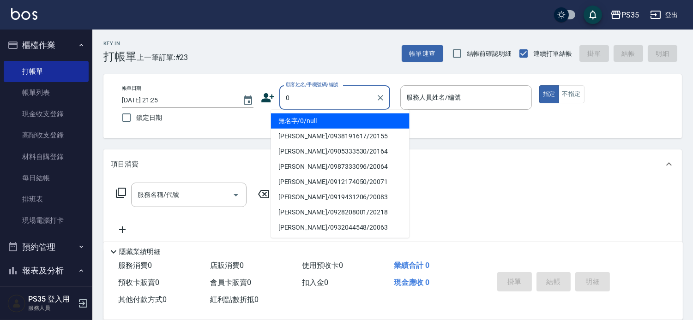
type input "0"
type input "1"
type input "無名字/0/null"
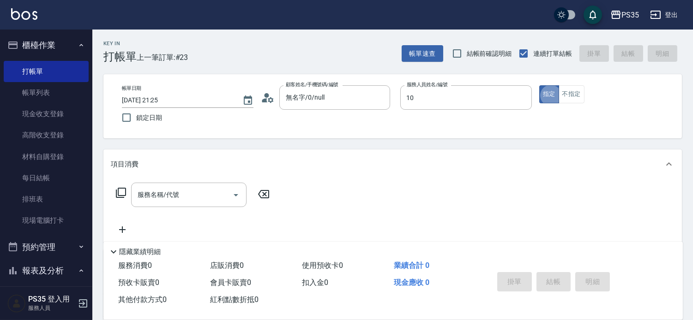
type input "[PERSON_NAME]-10"
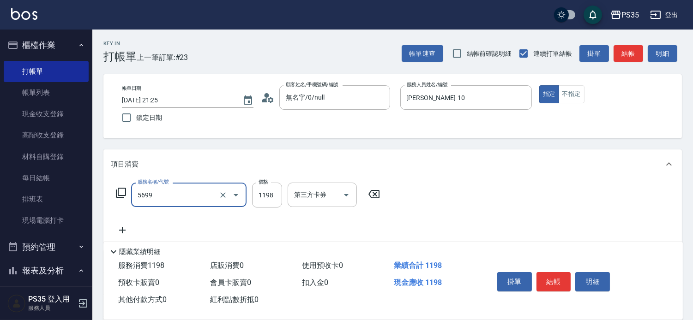
type input "水沁涼套餐(5699)"
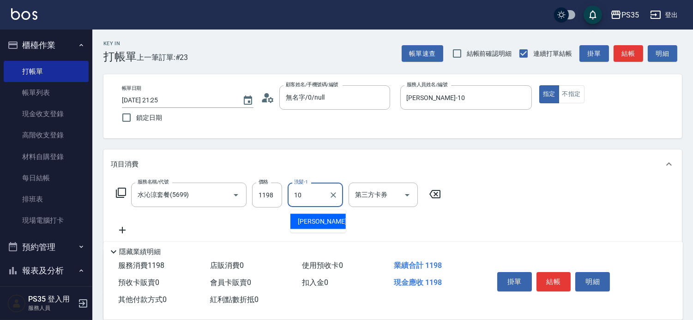
type input "[PERSON_NAME]-10"
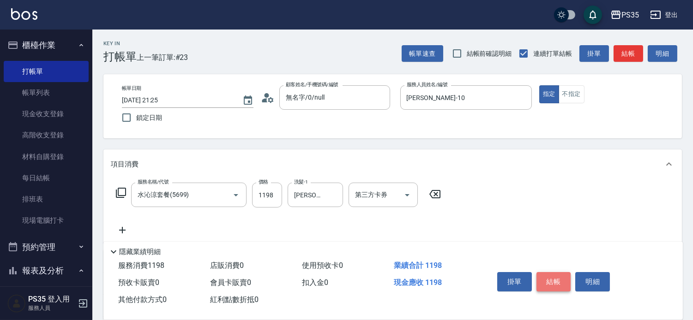
click at [556, 272] on button "結帳" at bounding box center [554, 281] width 35 height 19
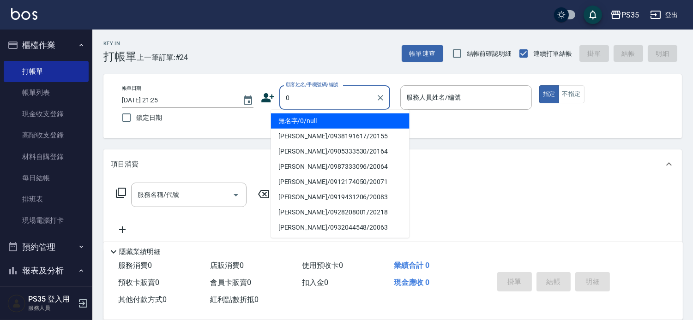
type input "0"
type input "1"
type input "無名字/0/null"
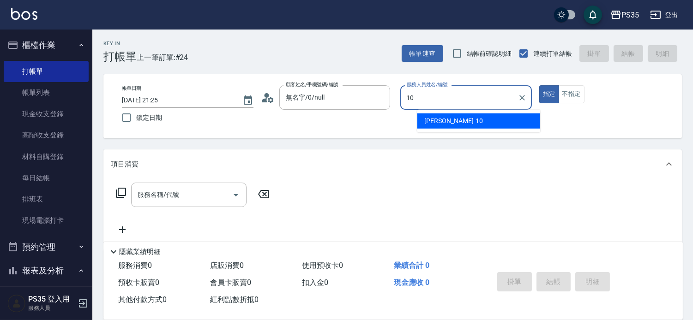
type input "[PERSON_NAME]-10"
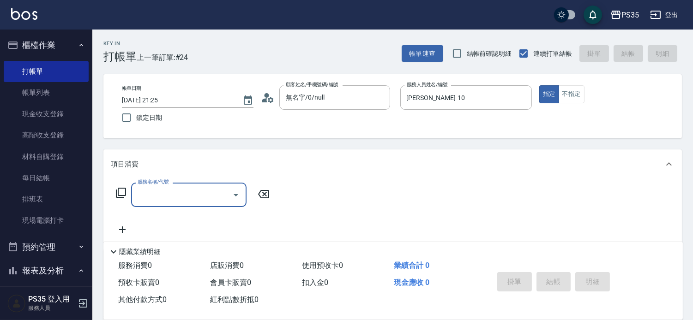
drag, startPoint x: 580, startPoint y: 88, endPoint x: 463, endPoint y: 137, distance: 126.5
click at [580, 88] on button "不指定" at bounding box center [572, 94] width 26 height 18
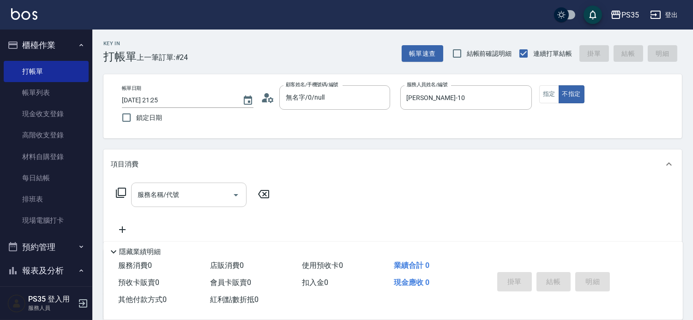
click at [163, 198] on div "服務名稱/代號 服務名稱/代號" at bounding box center [188, 195] width 115 height 24
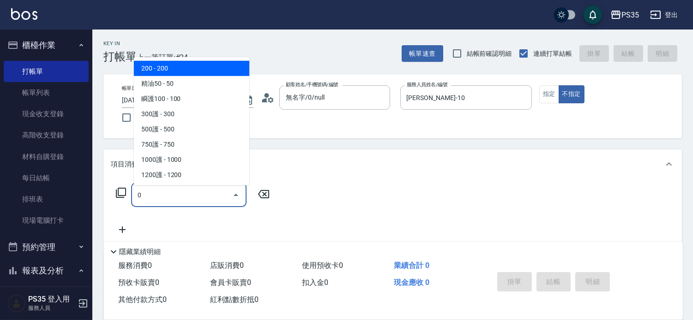
type input "200(111)"
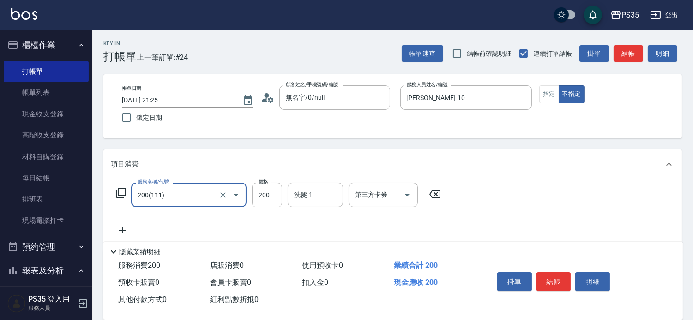
type input "200(111)"
click at [441, 200] on icon at bounding box center [434, 194] width 23 height 11
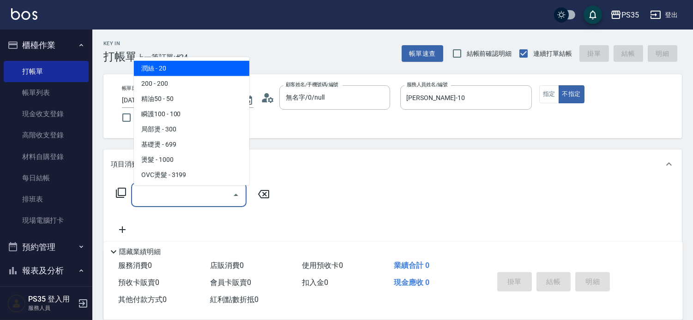
click at [195, 194] on input "服務名稱/代號" at bounding box center [181, 195] width 93 height 16
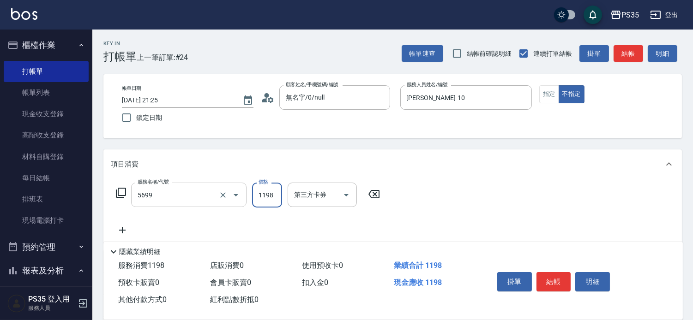
type input "水沁涼套餐(5699)"
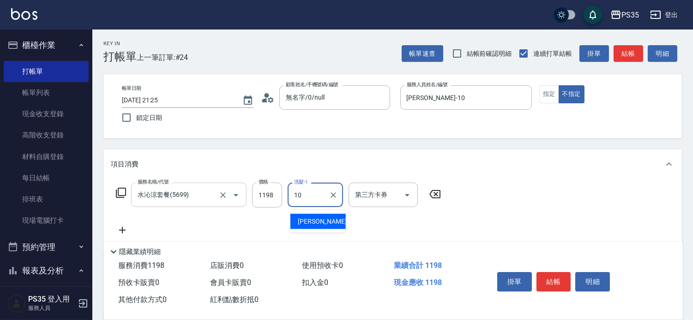
type input "[PERSON_NAME]-10"
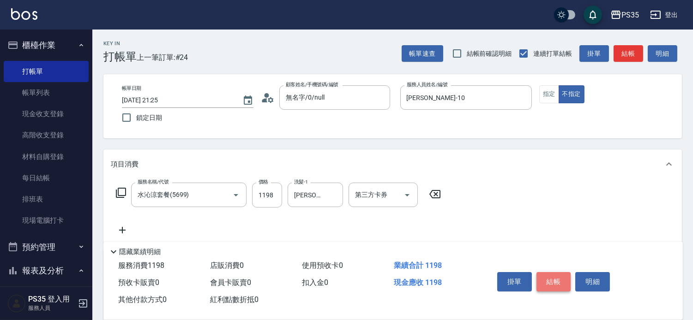
click at [553, 275] on button "結帳" at bounding box center [554, 281] width 35 height 19
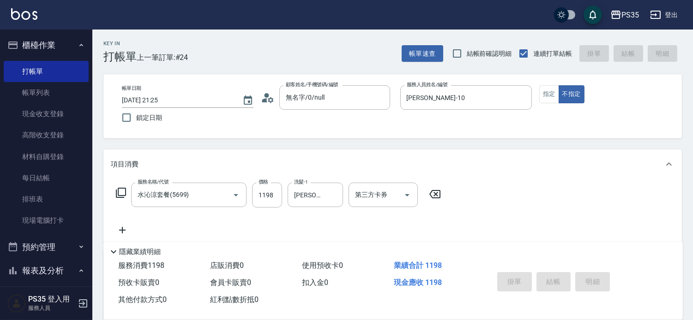
type input "2025/08/16 21:26"
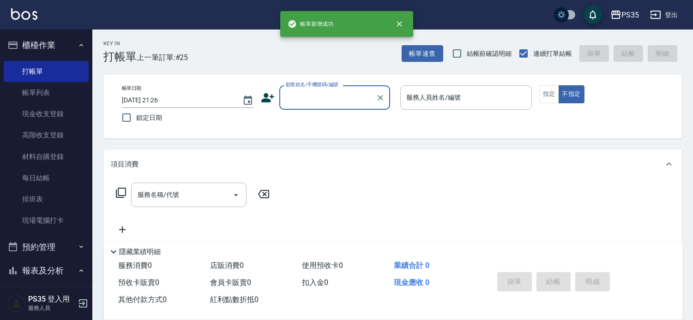
click at [292, 96] on input "顧客姓名/手機號碼/編號" at bounding box center [328, 98] width 89 height 16
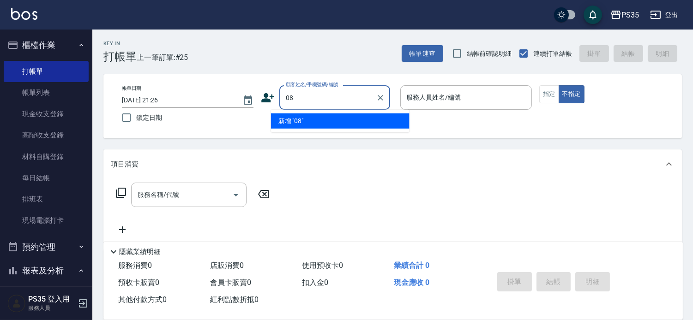
type input "0"
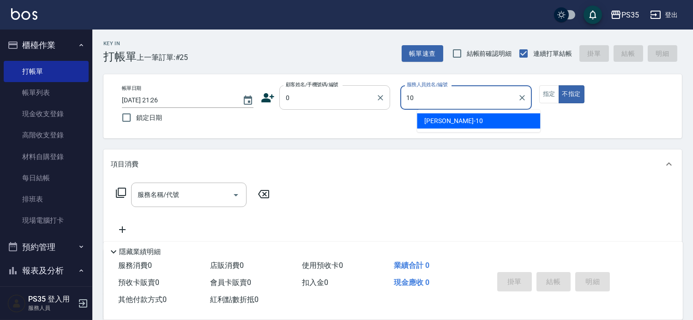
type input "[PERSON_NAME]-10"
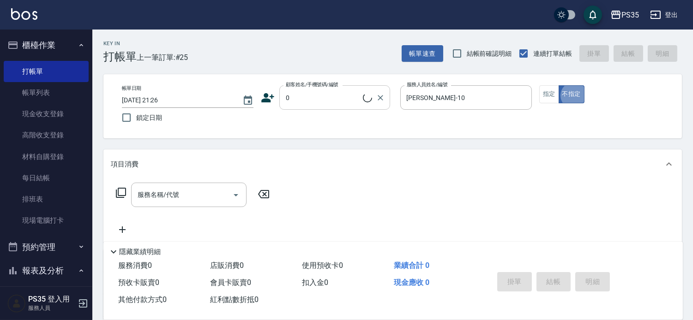
type input "無名字/0/null"
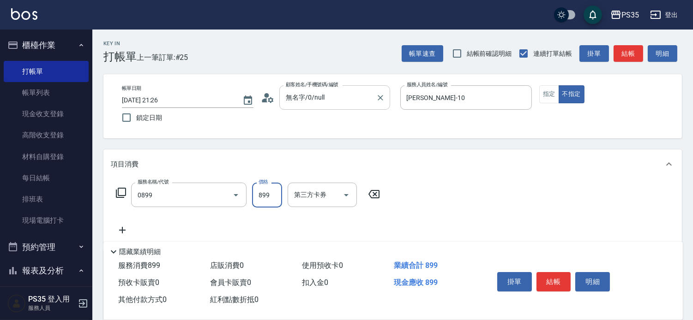
type input "排毒SPA(0899)"
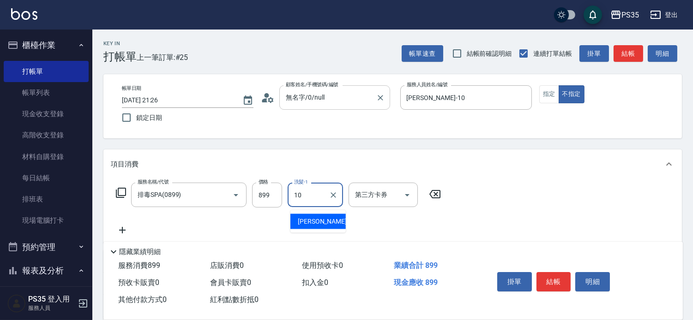
type input "[PERSON_NAME]-10"
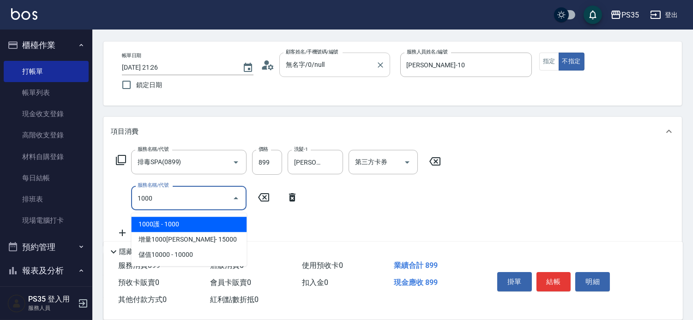
scroll to position [51, 0]
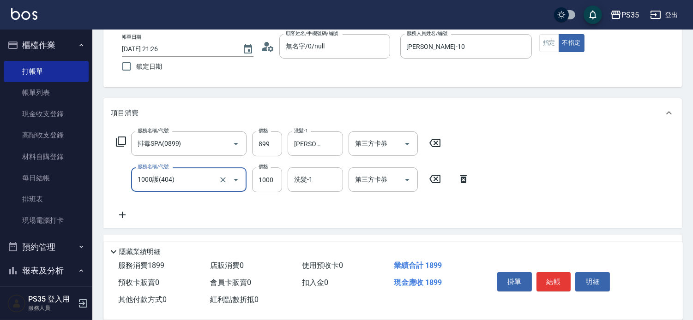
type input "1000護(404)"
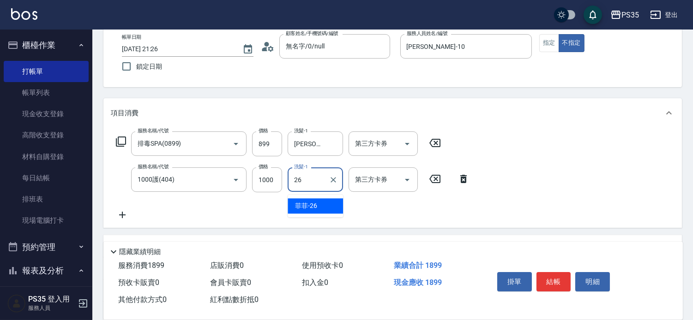
type input "菲菲-26"
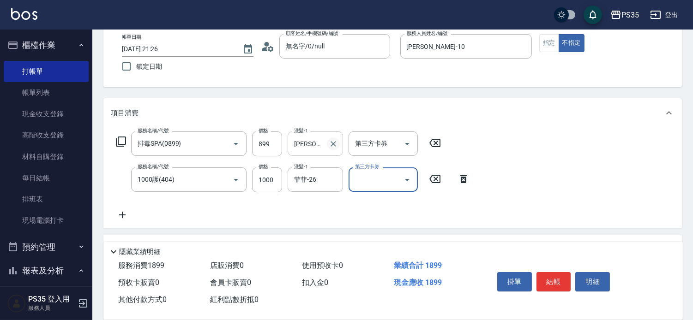
click at [334, 149] on icon "Clear" at bounding box center [333, 143] width 9 height 9
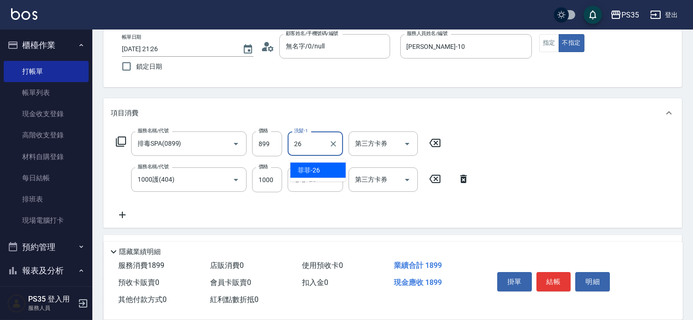
type input "菲菲-26"
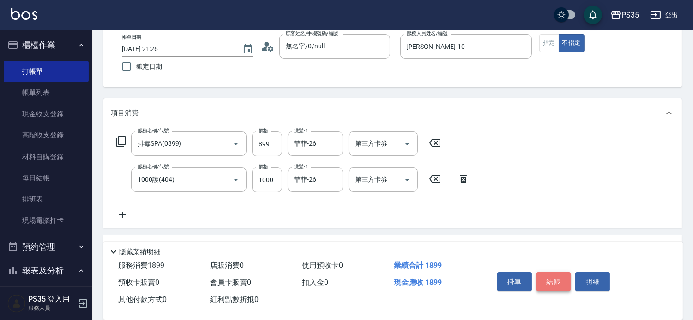
click at [548, 272] on button "結帳" at bounding box center [554, 281] width 35 height 19
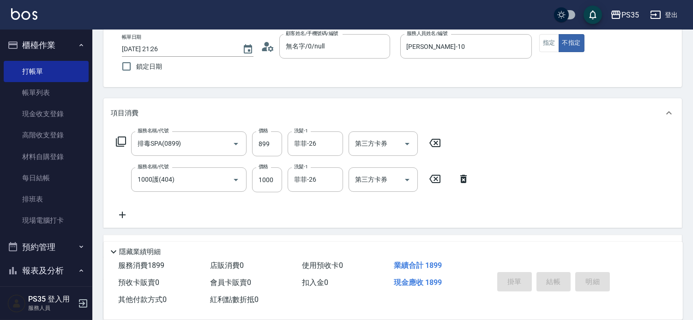
type input "2025/08/16 21:27"
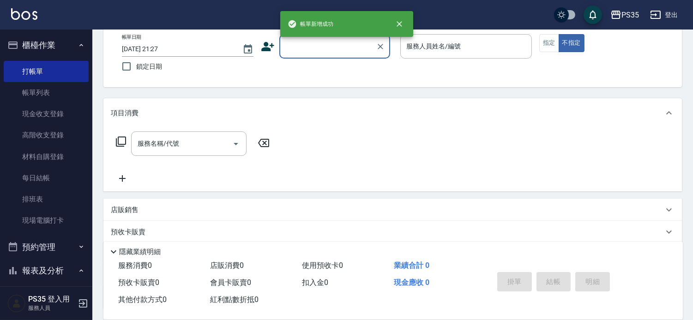
scroll to position [0, 0]
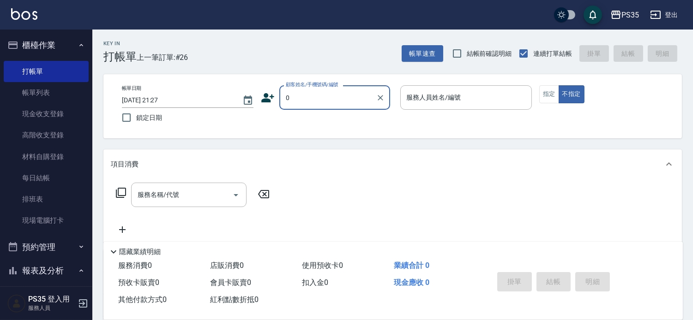
type input "無名字/0/null"
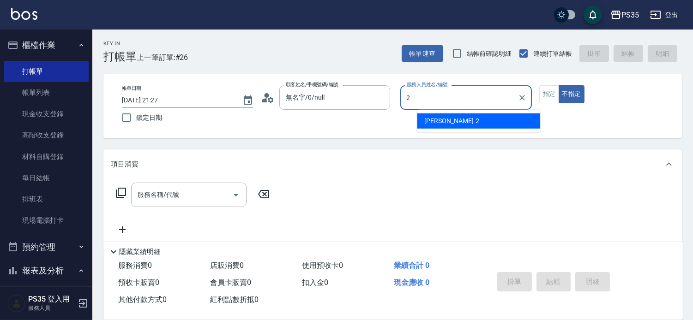
type input "栢沛怡-2"
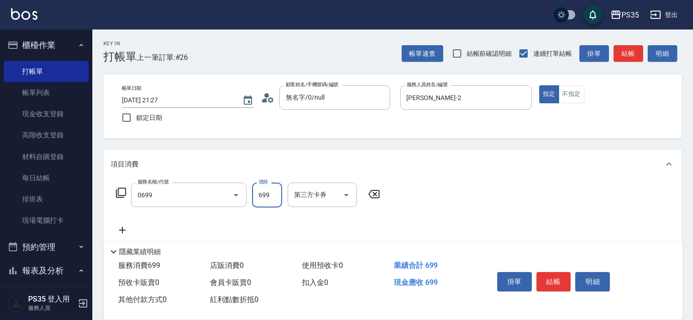
type input "精油SPA(0699)"
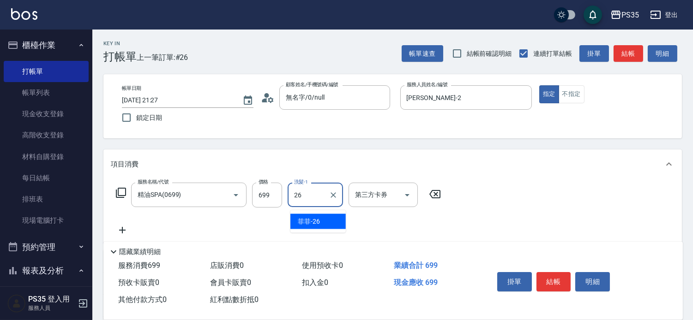
type input "菲菲-26"
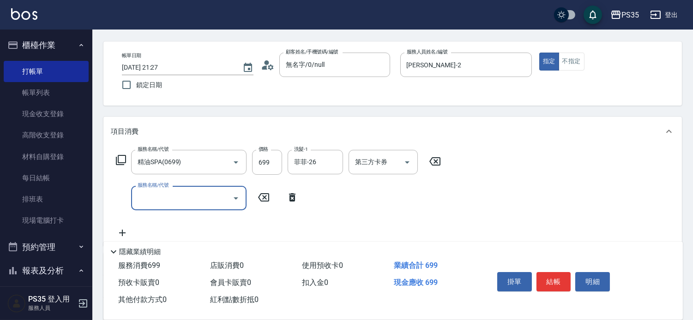
scroll to position [51, 0]
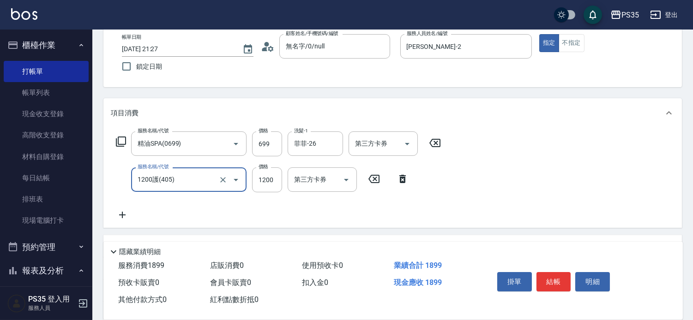
type input "1200護(405)"
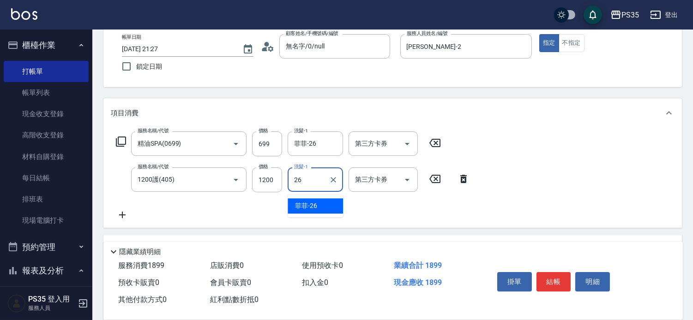
type input "菲菲-26"
click at [462, 183] on icon at bounding box center [463, 179] width 6 height 8
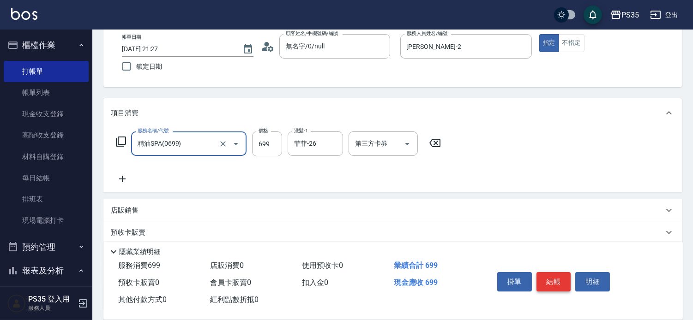
click at [551, 272] on button "結帳" at bounding box center [554, 281] width 35 height 19
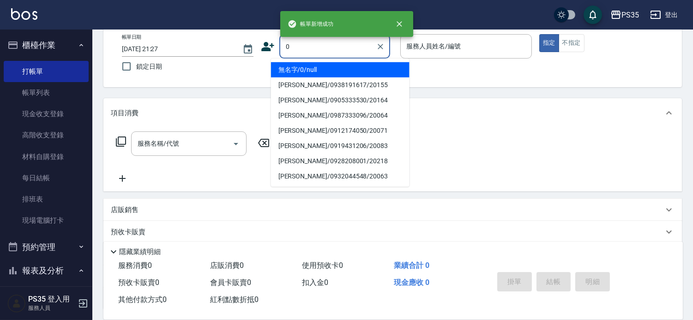
type input "0"
type input "2"
type input "無名字/0/null"
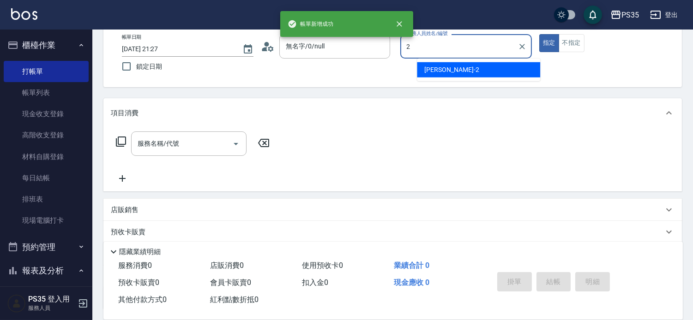
type input "栢沛怡-2"
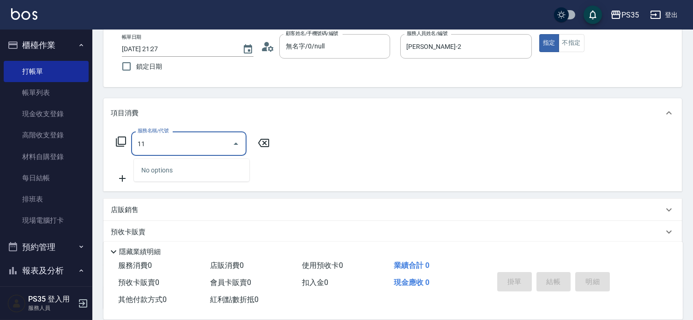
type input "1"
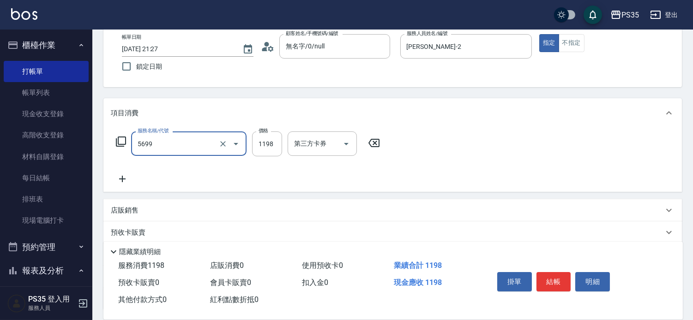
type input "水沁涼套餐(5699)"
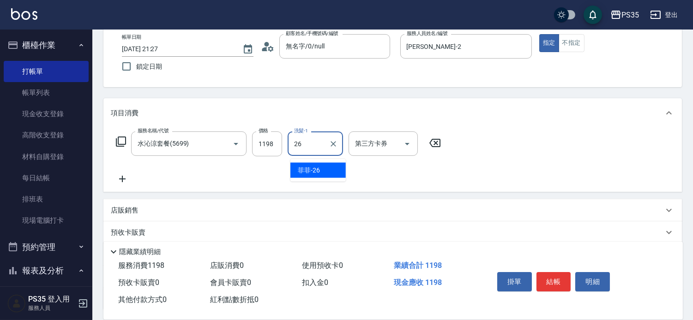
type input "菲菲-26"
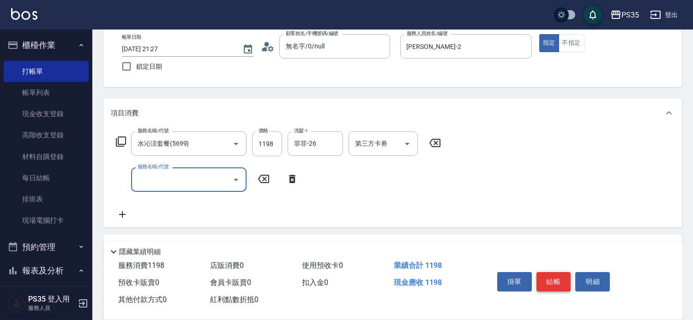
click at [548, 272] on button "結帳" at bounding box center [554, 281] width 35 height 19
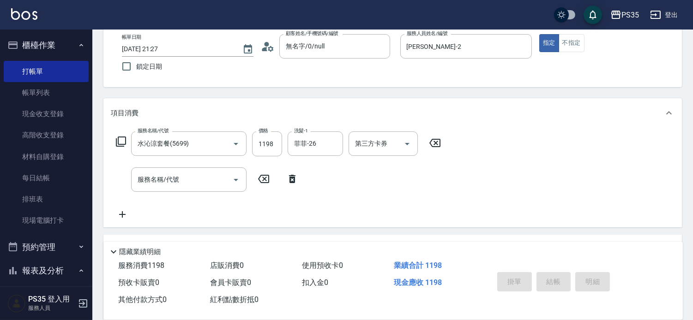
type input "2025/08/16 21:28"
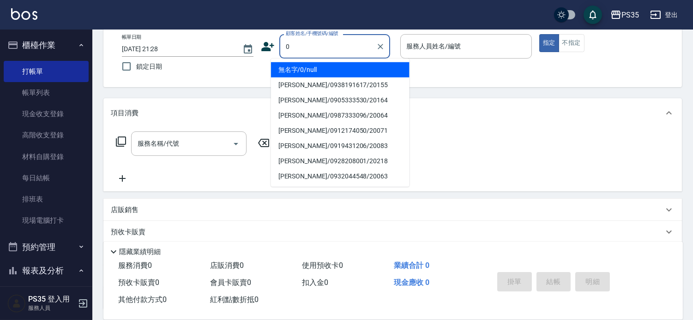
type input "0"
type input "無名字/0/null"
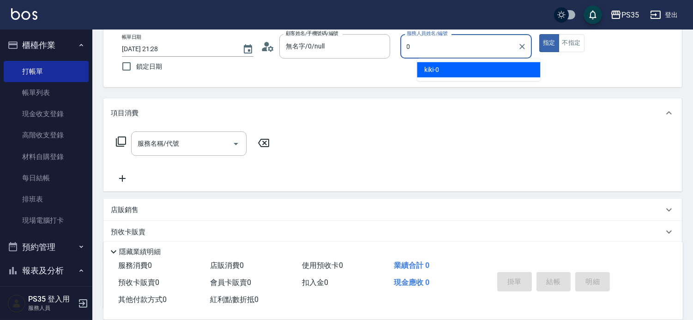
type input "kiki-0"
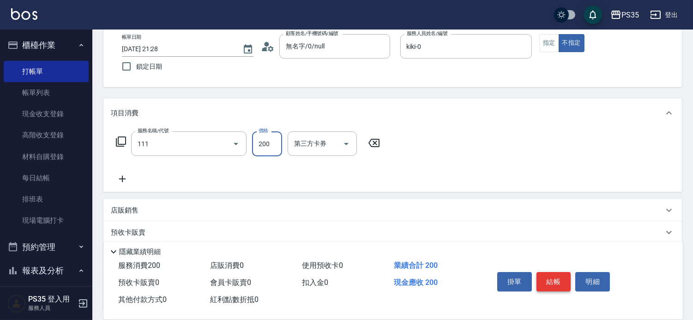
type input "200(111)"
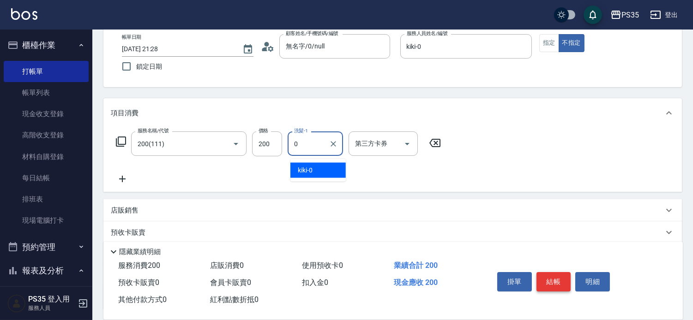
type input "kiki-0"
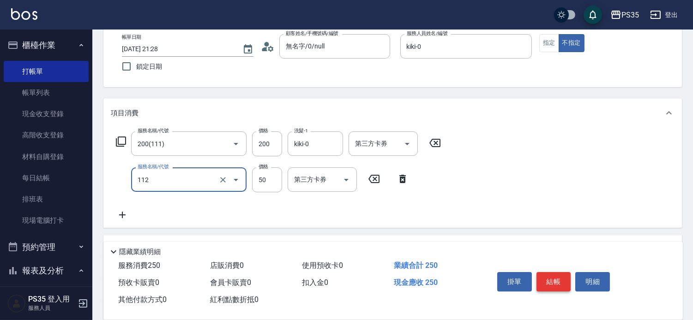
type input "精油50(112)"
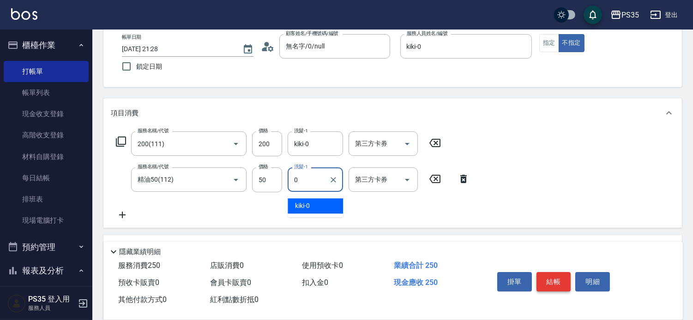
type input "kiki-0"
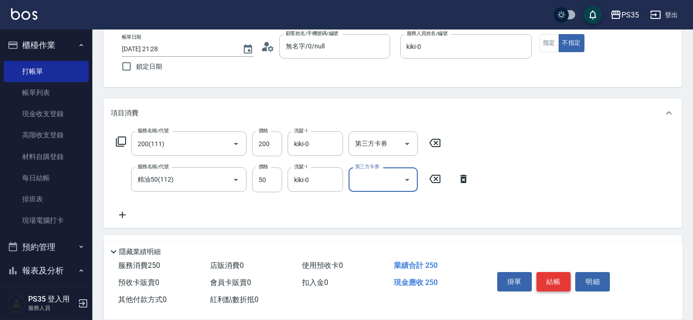
click at [548, 272] on button "結帳" at bounding box center [554, 281] width 35 height 19
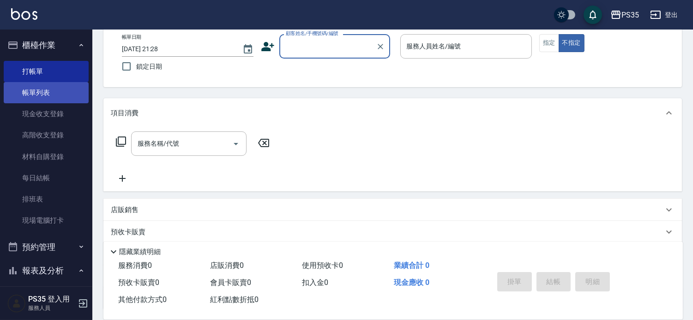
click at [54, 95] on link "帳單列表" at bounding box center [46, 92] width 85 height 21
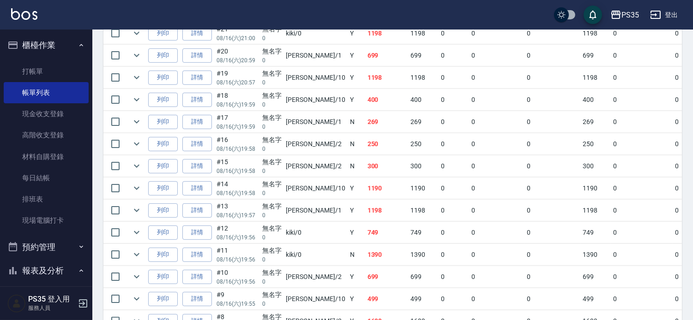
scroll to position [564, 0]
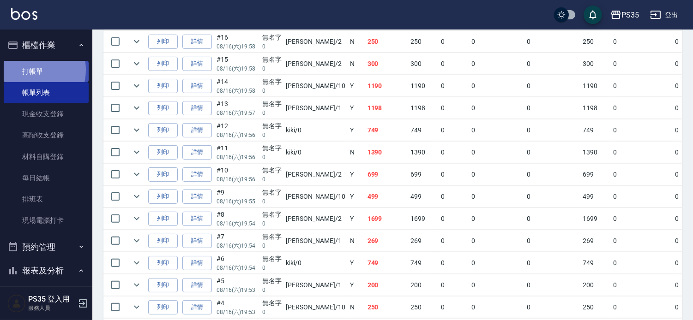
click at [33, 70] on link "打帳單" at bounding box center [46, 71] width 85 height 21
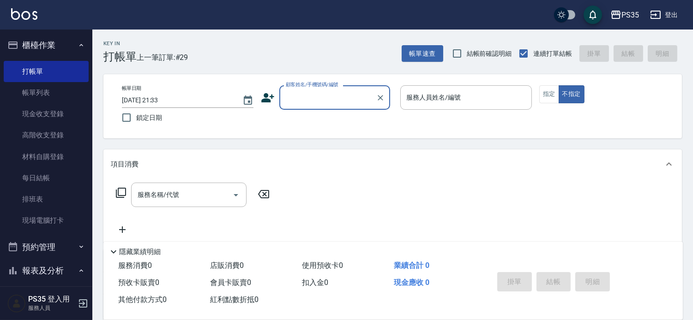
click at [302, 92] on input "顧客姓名/手機號碼/編號" at bounding box center [328, 98] width 89 height 16
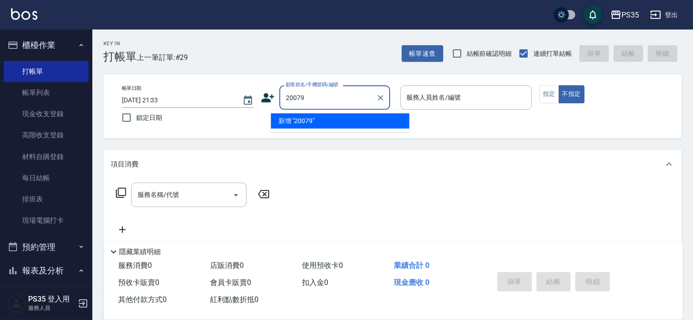
type input "鄭宇辰/0902378913/20079"
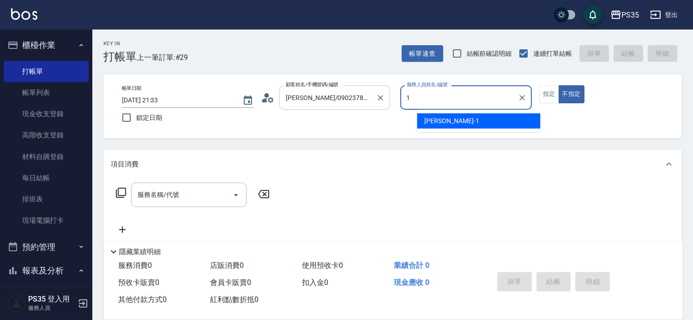
type input "1"
type button "false"
type input "林玟伶-1"
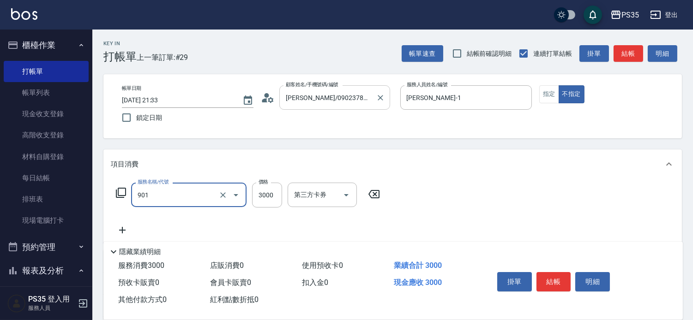
type input "儲值3000(901)"
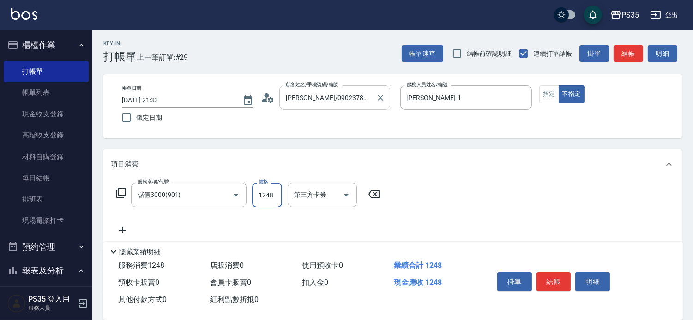
type input "1248"
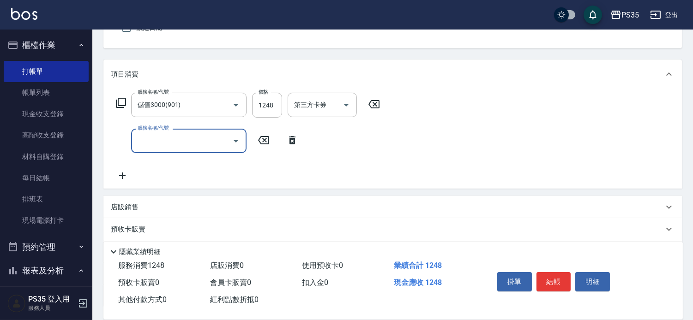
scroll to position [103, 0]
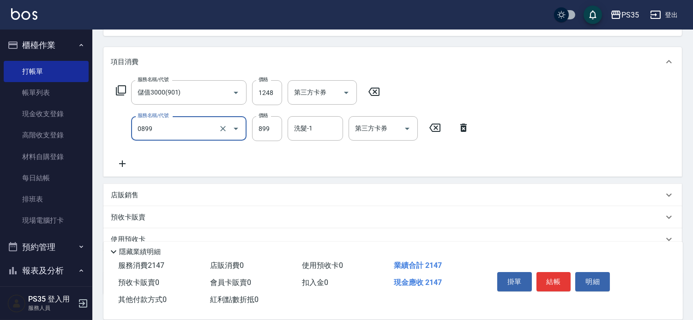
type input "排毒SPA(0899)"
type input "900"
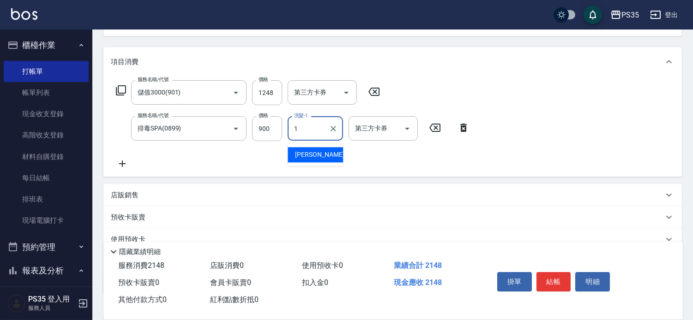
type input "林玟伶-1"
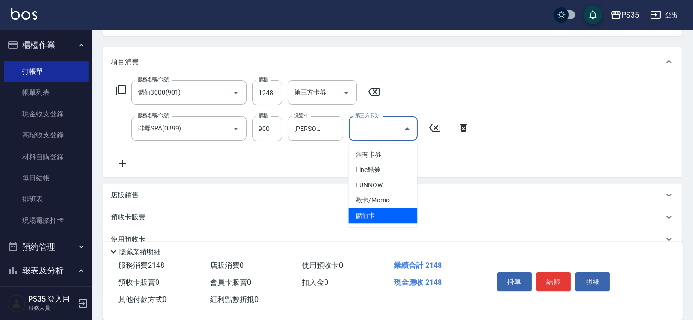
type input "儲值卡"
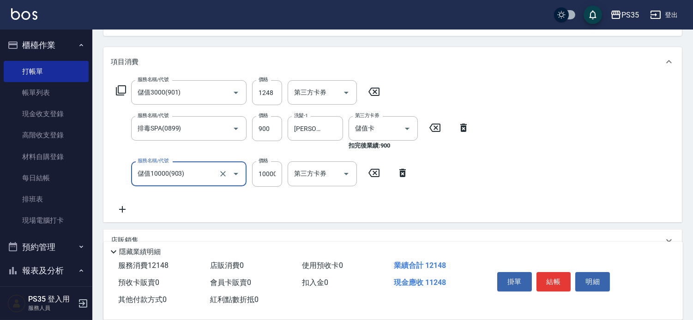
type input "儲值10000(903)"
click at [403, 176] on icon at bounding box center [402, 173] width 6 height 8
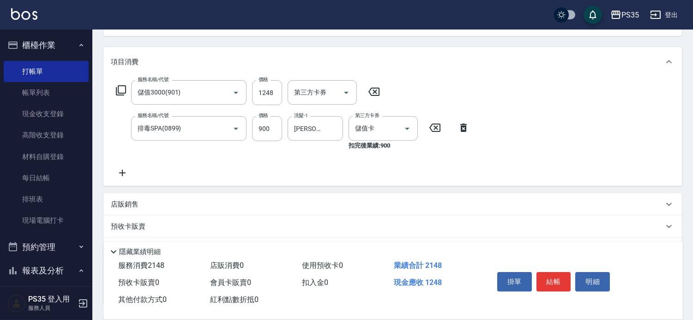
click at [169, 171] on div "服務名稱/代號 儲值3000(901) 服務名稱/代號 價格 1248 價格 第三方卡券 第三方卡券 服務名稱/代號 排毒SPA(0899) 服務名稱/代號 …" at bounding box center [293, 129] width 364 height 98
click at [127, 176] on icon at bounding box center [122, 173] width 23 height 11
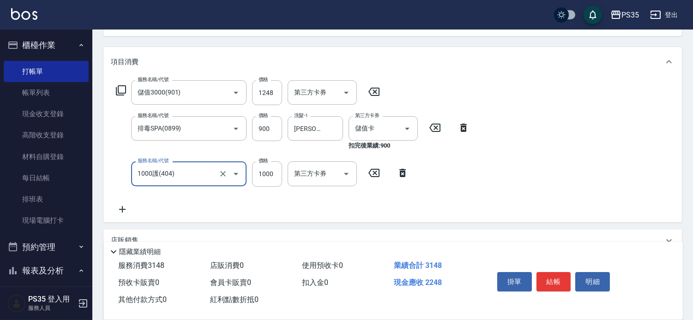
type input "1000護(404)"
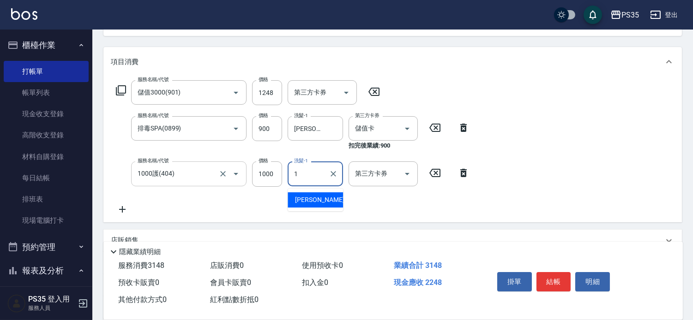
type input "林玟伶-1"
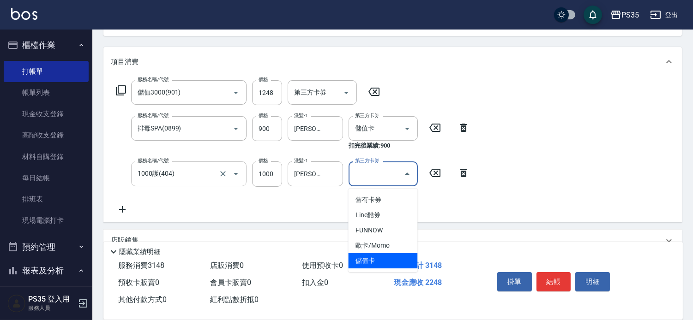
type input "儲值卡"
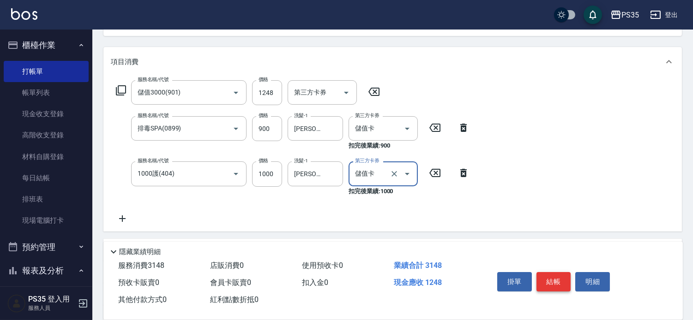
click at [562, 272] on button "結帳" at bounding box center [554, 281] width 35 height 19
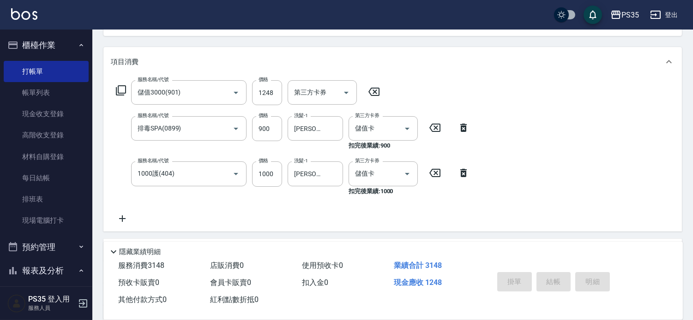
type input "2025/08/16 21:34"
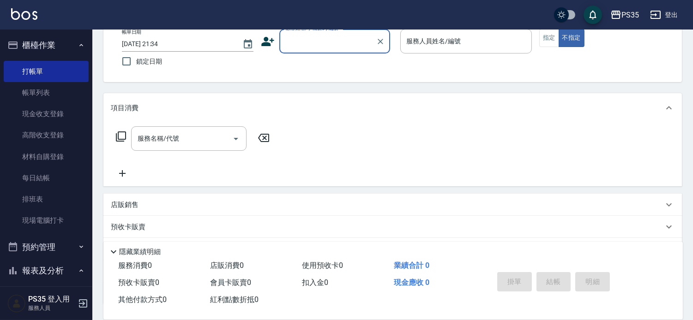
scroll to position [38, 0]
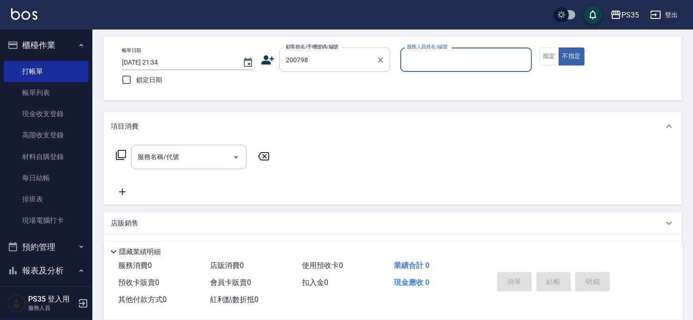
click at [359, 67] on input "200798" at bounding box center [328, 60] width 89 height 16
type input "鄭宇辰/0902378913/20079"
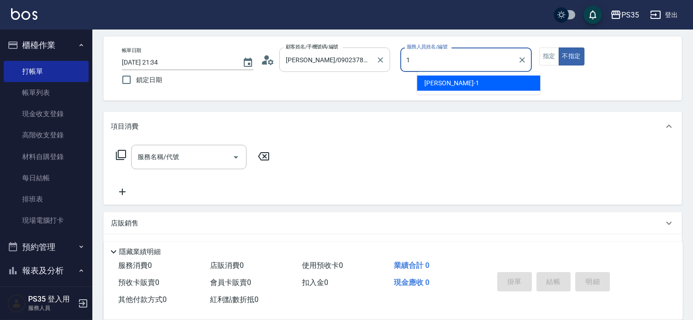
type input "林玟伶-1"
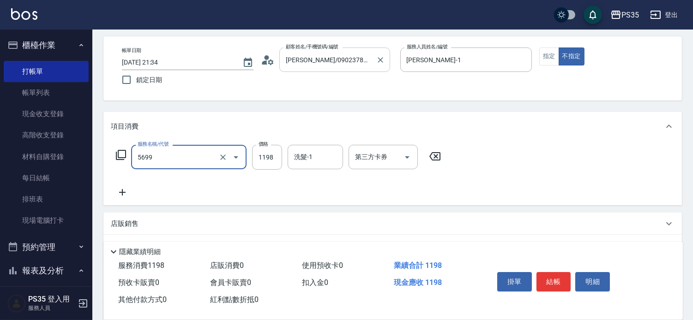
type input "水沁涼套餐(5699)"
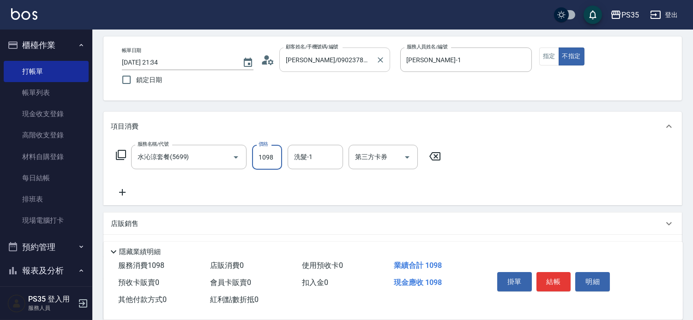
type input "1098"
type input "林玟伶-1"
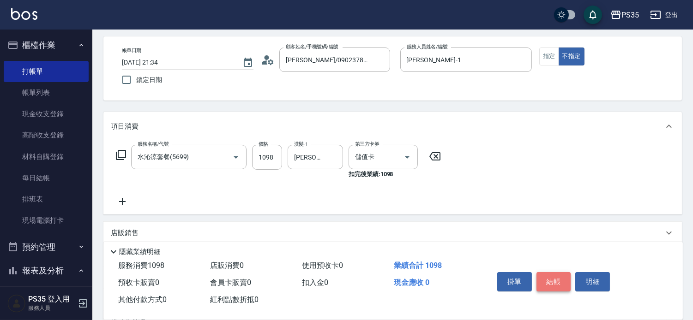
click at [567, 278] on button "結帳" at bounding box center [554, 281] width 35 height 19
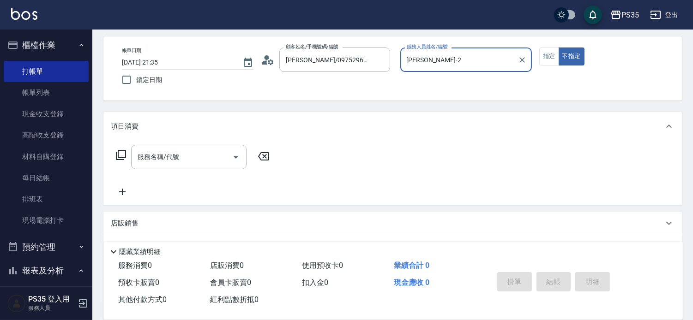
click at [559, 48] on button "不指定" at bounding box center [572, 57] width 26 height 18
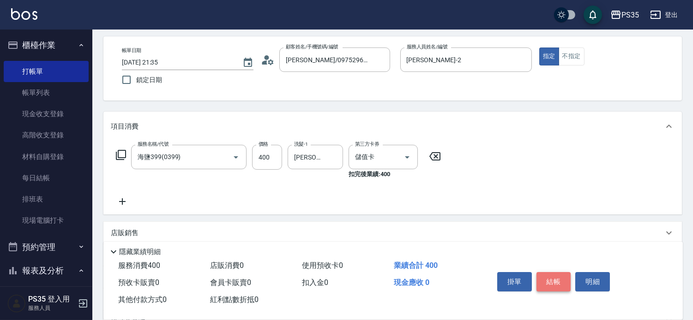
click at [556, 272] on button "結帳" at bounding box center [554, 281] width 35 height 19
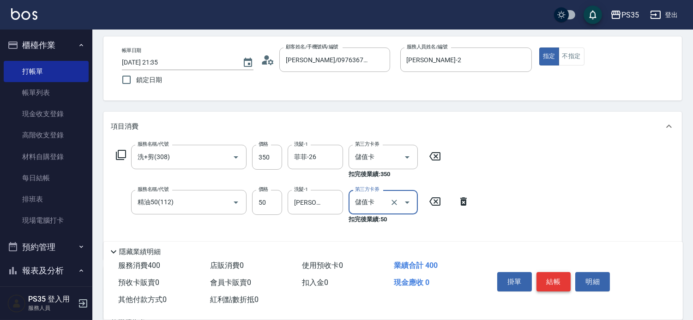
click at [556, 272] on button "結帳" at bounding box center [554, 281] width 35 height 19
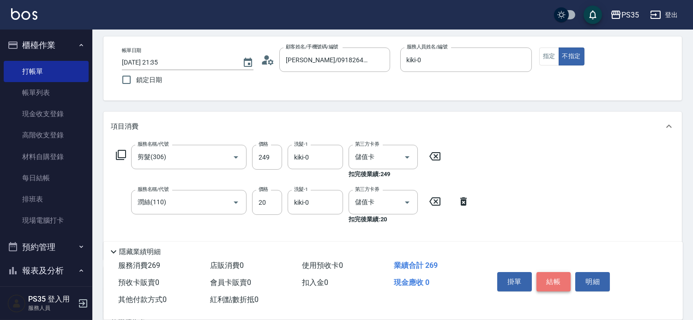
click at [556, 272] on button "結帳" at bounding box center [554, 281] width 35 height 19
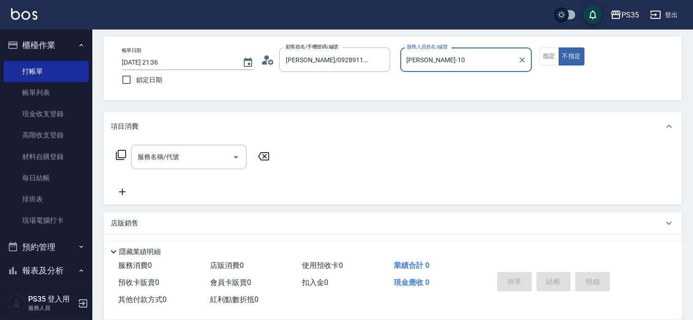
click at [559, 48] on button "不指定" at bounding box center [572, 57] width 26 height 18
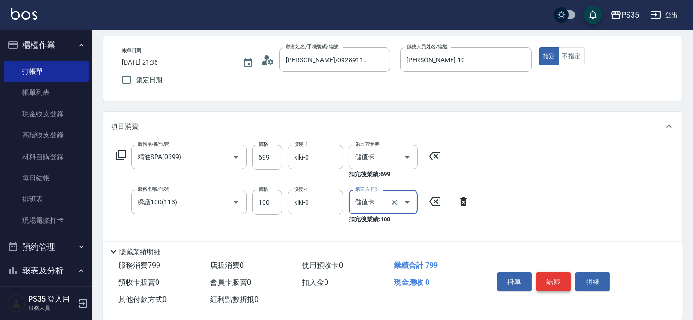
click at [556, 272] on button "結帳" at bounding box center [554, 281] width 35 height 19
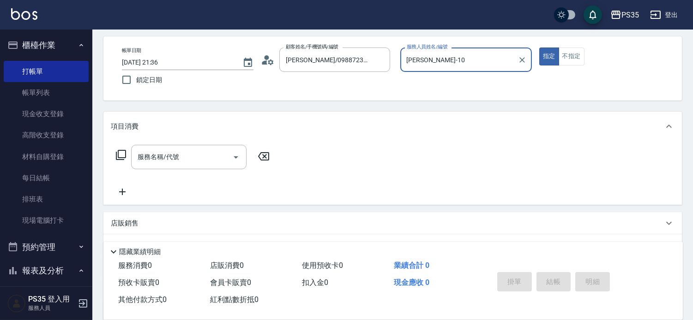
click at [539, 48] on button "指定" at bounding box center [549, 57] width 20 height 18
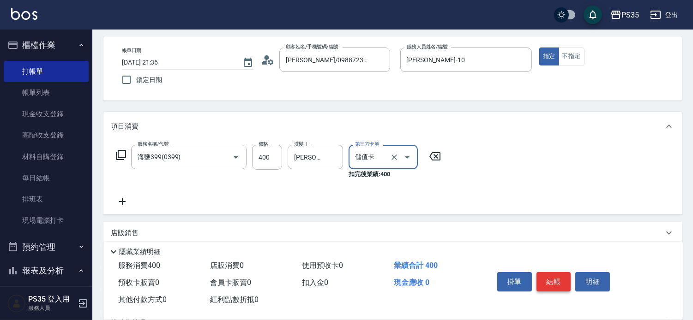
click at [556, 272] on button "結帳" at bounding box center [554, 281] width 35 height 19
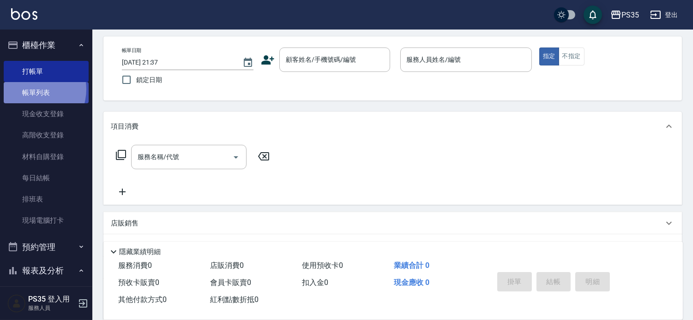
click at [32, 90] on link "帳單列表" at bounding box center [46, 92] width 85 height 21
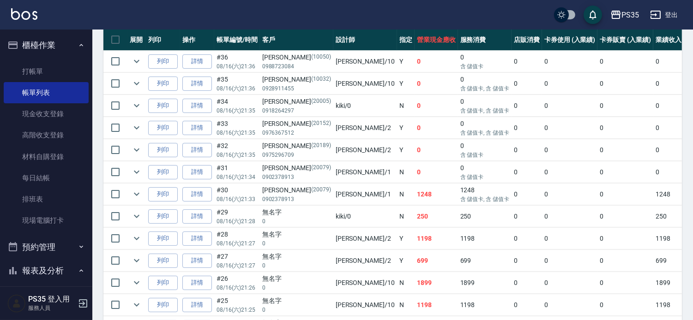
scroll to position [51, 0]
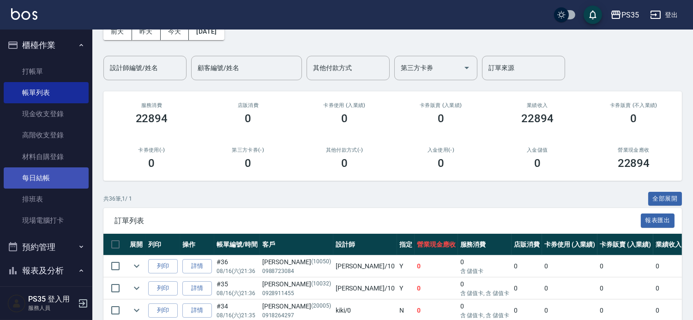
click at [48, 174] on link "每日結帳" at bounding box center [46, 178] width 85 height 21
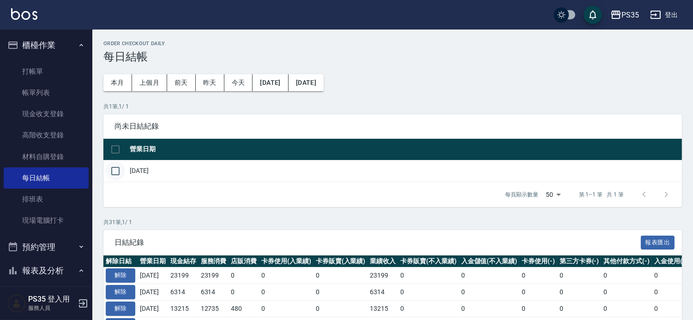
click at [117, 172] on input "checkbox" at bounding box center [115, 171] width 19 height 19
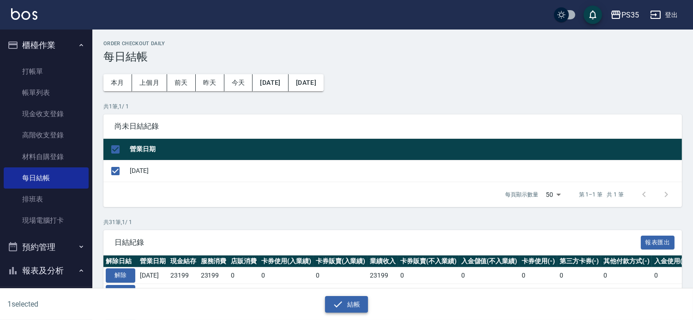
click at [340, 302] on icon "button" at bounding box center [338, 305] width 8 height 6
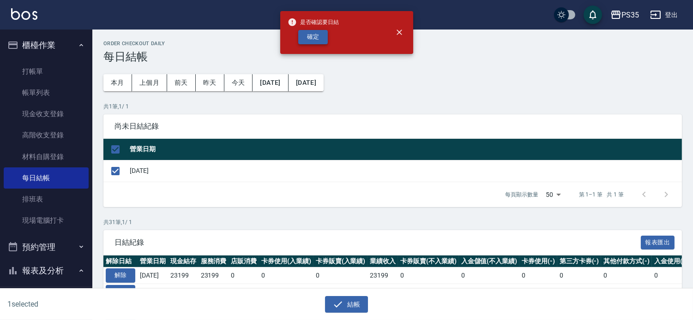
click at [308, 30] on button "確定" at bounding box center [313, 37] width 30 height 14
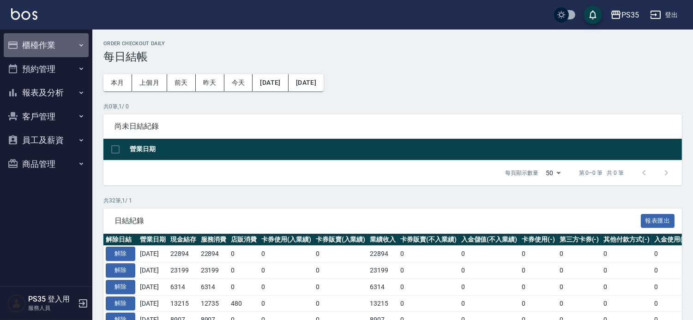
click at [36, 47] on button "櫃檯作業" at bounding box center [46, 45] width 85 height 24
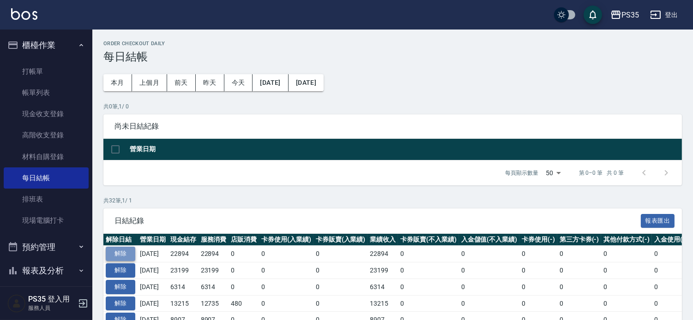
click at [123, 260] on button "解除" at bounding box center [121, 254] width 30 height 14
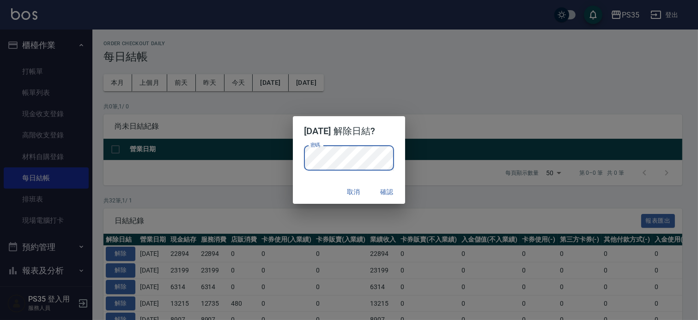
click at [398, 194] on button "確認" at bounding box center [387, 192] width 30 height 17
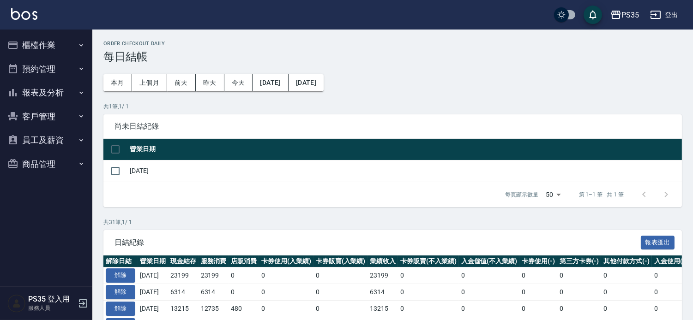
click at [42, 44] on button "櫃檯作業" at bounding box center [46, 45] width 85 height 24
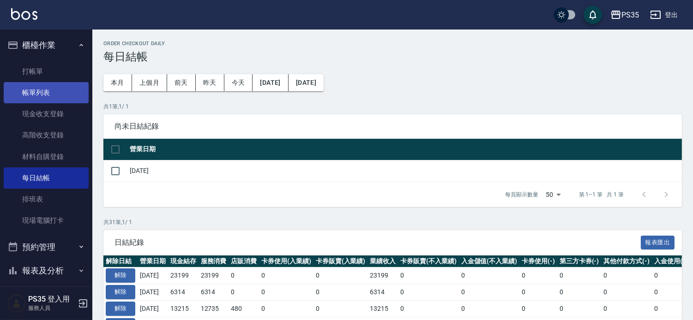
click at [38, 94] on link "帳單列表" at bounding box center [46, 92] width 85 height 21
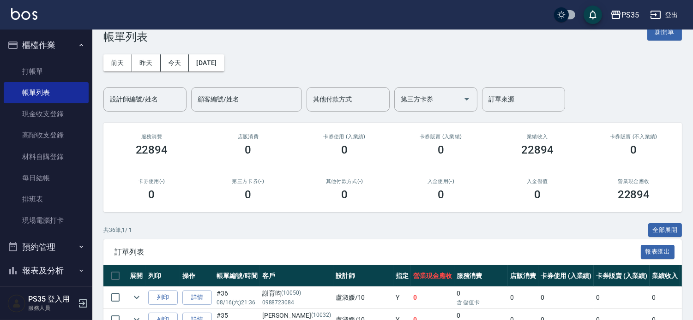
scroll to position [205, 0]
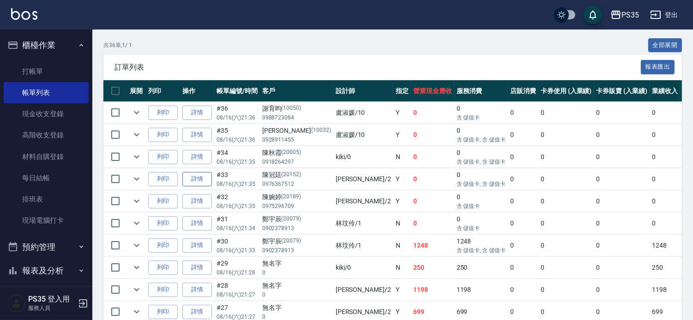
click at [201, 187] on link "詳情" at bounding box center [197, 179] width 30 height 14
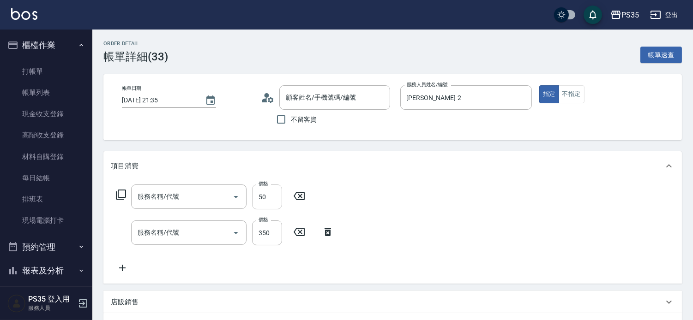
type input "[DATE] 21:35"
type input "[PERSON_NAME]-2"
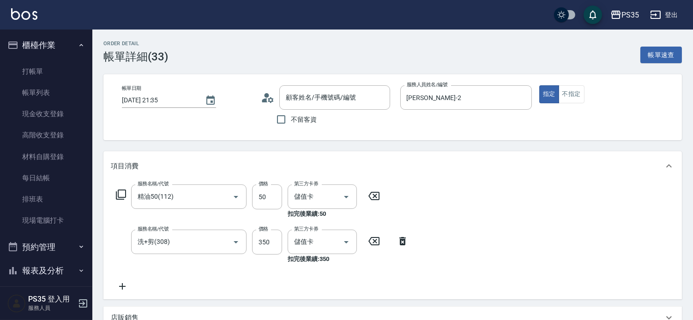
type input "[PERSON_NAME]/0976367512/20152"
type input "精油50(112)"
type input "洗+剪(308)"
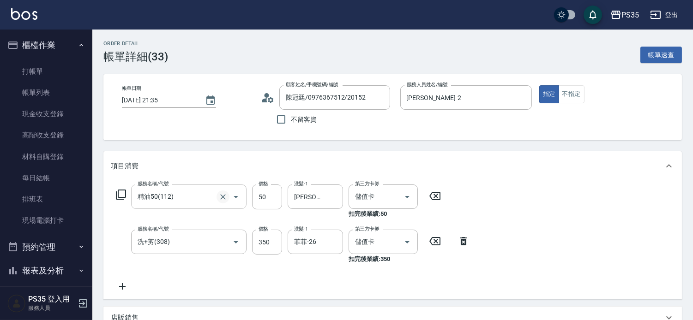
click at [218, 199] on icon "Clear" at bounding box center [222, 197] width 9 height 9
click at [172, 197] on input "服務名稱/代號" at bounding box center [175, 197] width 81 height 16
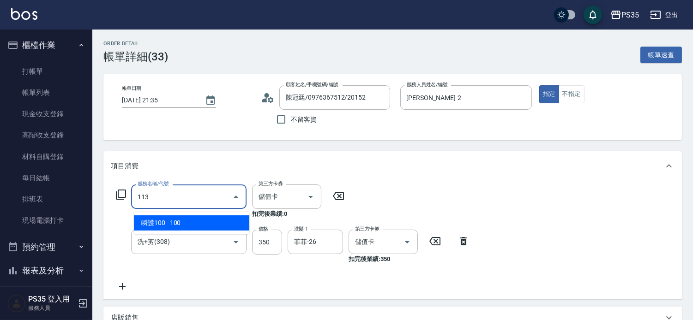
type input "瞬護100(113)"
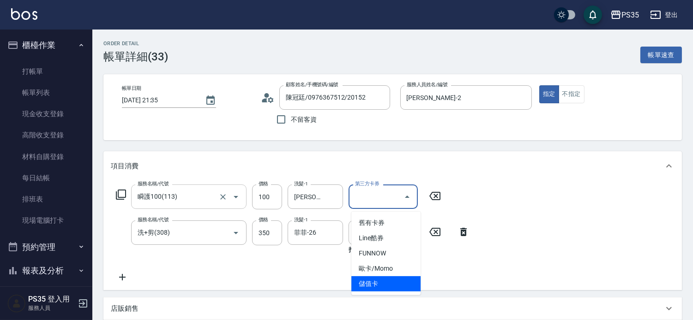
type input "儲值卡"
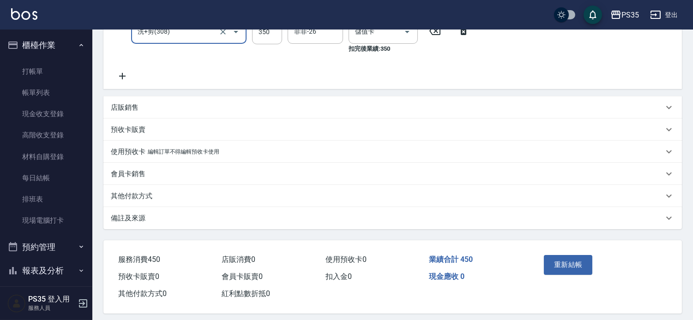
scroll to position [231, 0]
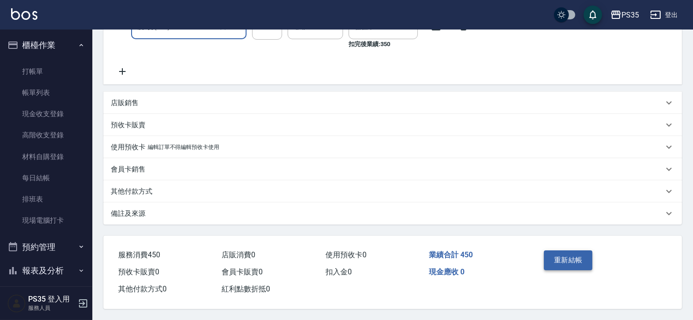
click at [578, 251] on button "重新結帳" at bounding box center [568, 260] width 49 height 19
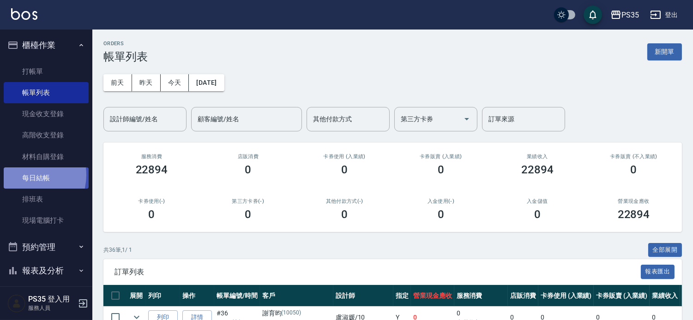
click at [26, 175] on link "每日結帳" at bounding box center [46, 178] width 85 height 21
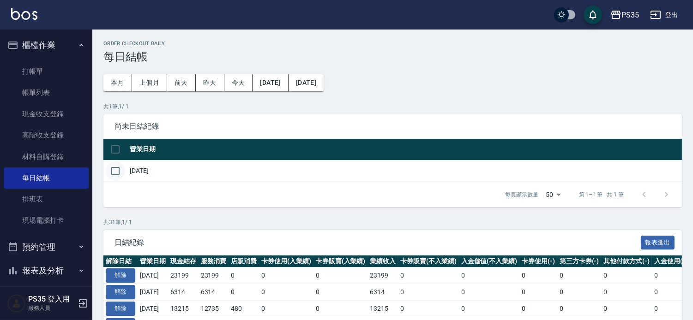
click at [120, 176] on input "checkbox" at bounding box center [115, 171] width 19 height 19
checkbox input "true"
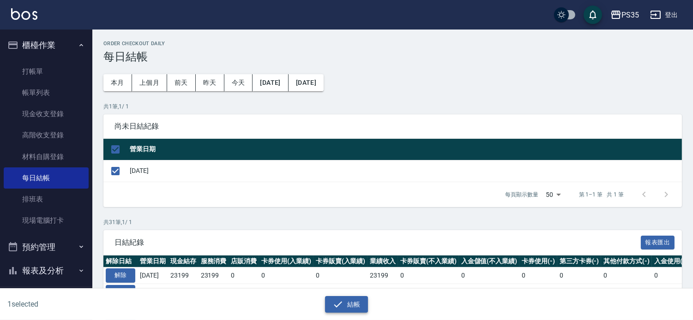
click at [352, 305] on button "結帳" at bounding box center [346, 304] width 43 height 17
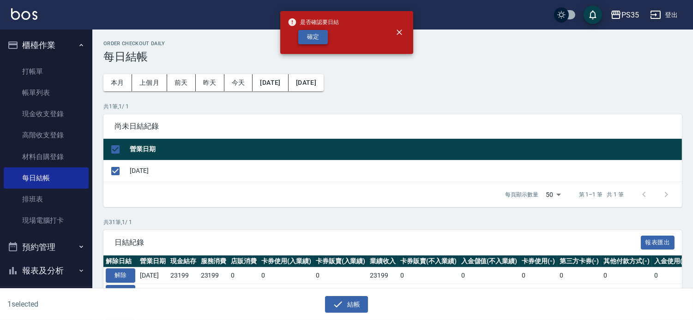
click at [312, 34] on button "確定" at bounding box center [313, 37] width 30 height 14
checkbox input "false"
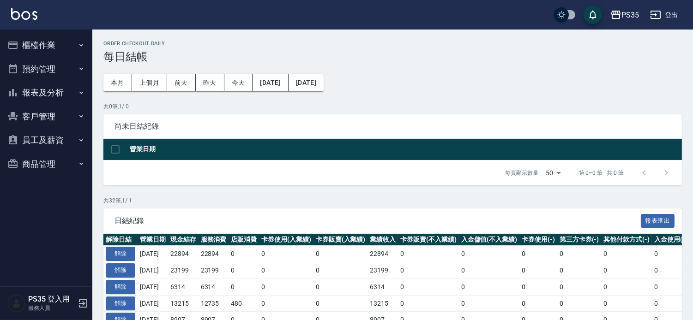
click at [46, 95] on button "報表及分析" at bounding box center [46, 93] width 85 height 24
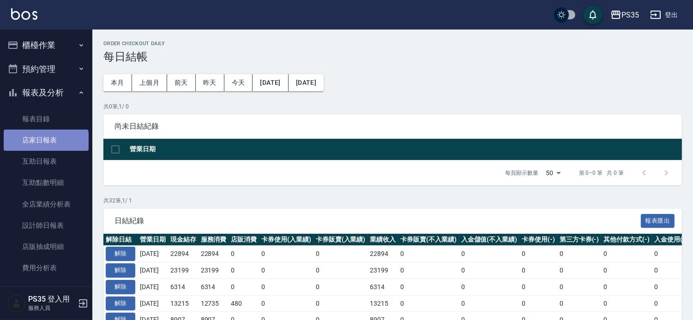
click at [45, 145] on link "店家日報表" at bounding box center [46, 140] width 85 height 21
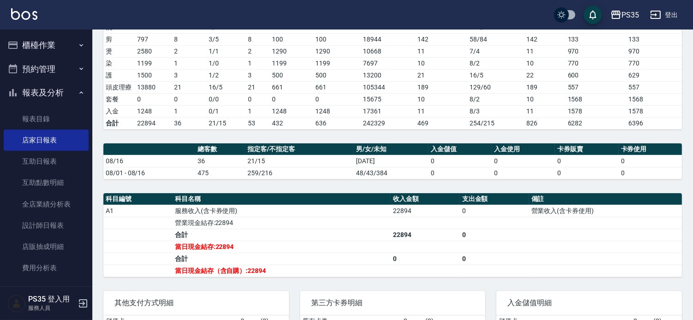
scroll to position [154, 0]
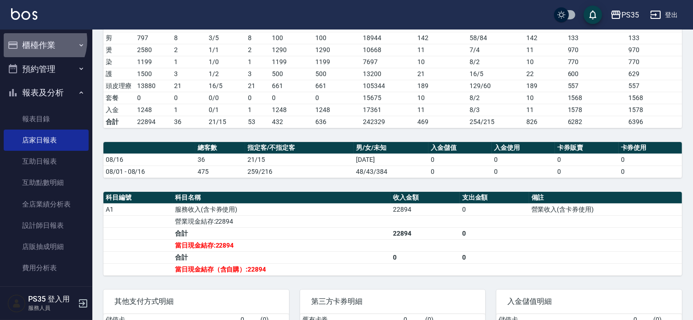
click at [36, 41] on button "櫃檯作業" at bounding box center [46, 45] width 85 height 24
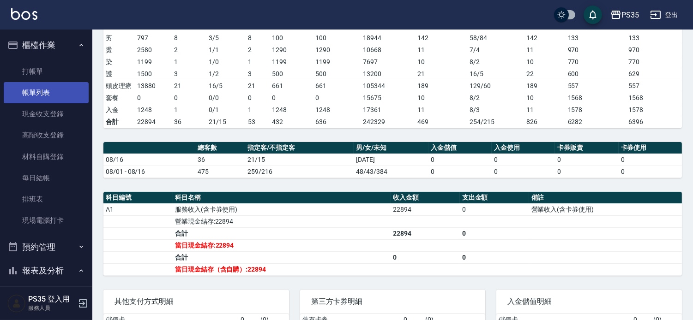
click at [36, 98] on link "帳單列表" at bounding box center [46, 92] width 85 height 21
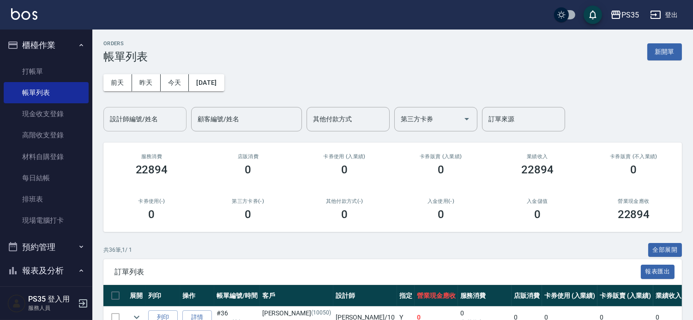
click at [138, 112] on input "設計師編號/姓名" at bounding box center [145, 119] width 75 height 16
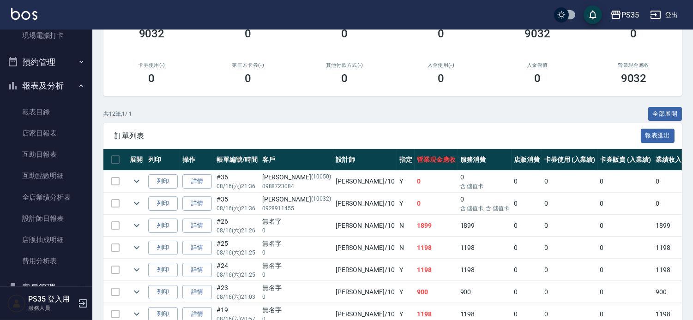
scroll to position [205, 0]
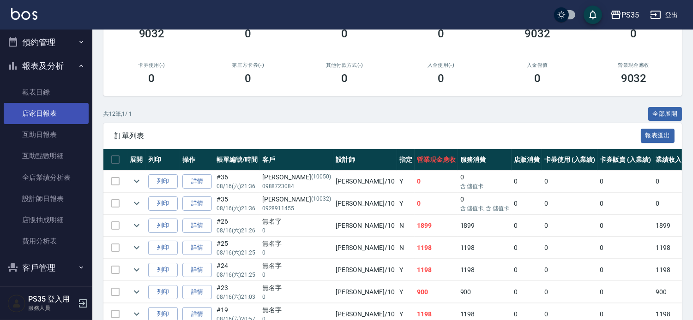
type input "[PERSON_NAME]-10"
click at [51, 114] on link "店家日報表" at bounding box center [46, 113] width 85 height 21
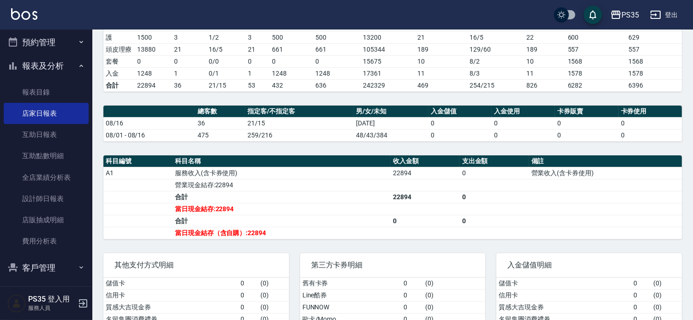
scroll to position [239, 0]
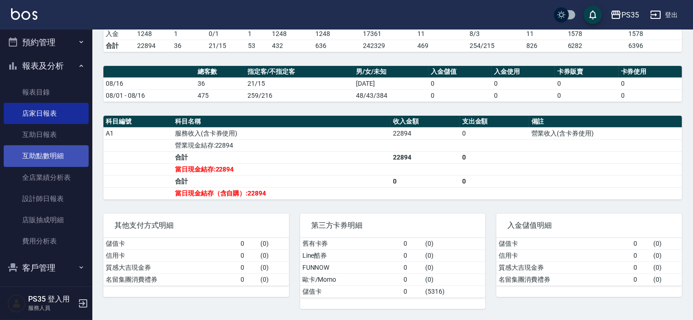
click at [43, 162] on link "互助點數明細" at bounding box center [46, 155] width 85 height 21
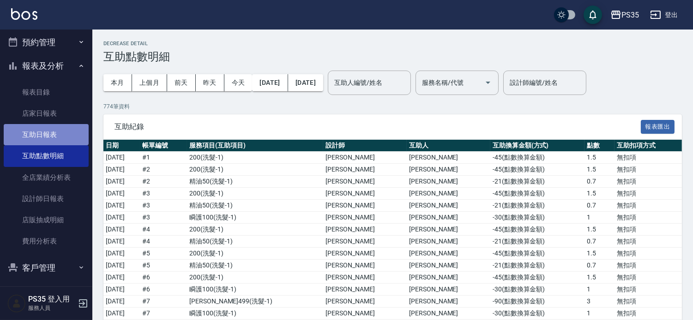
click at [51, 133] on link "互助日報表" at bounding box center [46, 134] width 85 height 21
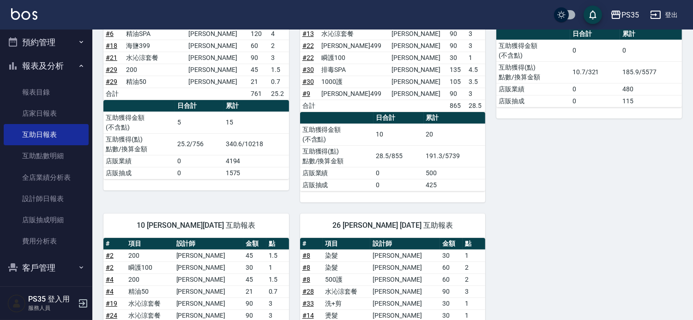
scroll to position [405, 0]
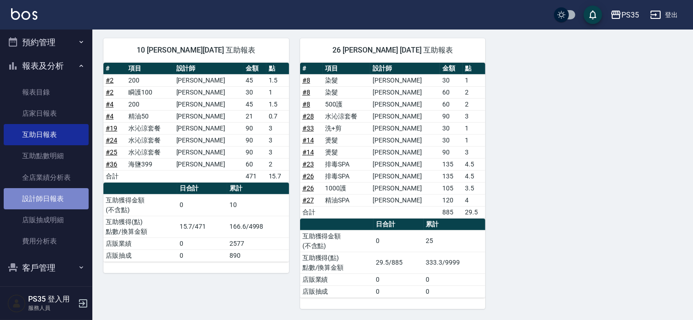
click at [51, 202] on link "設計師日報表" at bounding box center [46, 198] width 85 height 21
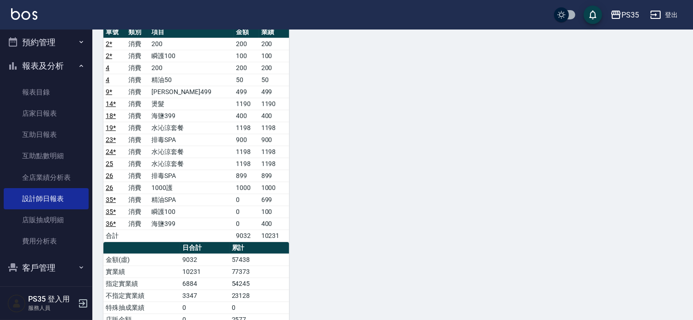
scroll to position [513, 0]
